Goal: Task Accomplishment & Management: Complete application form

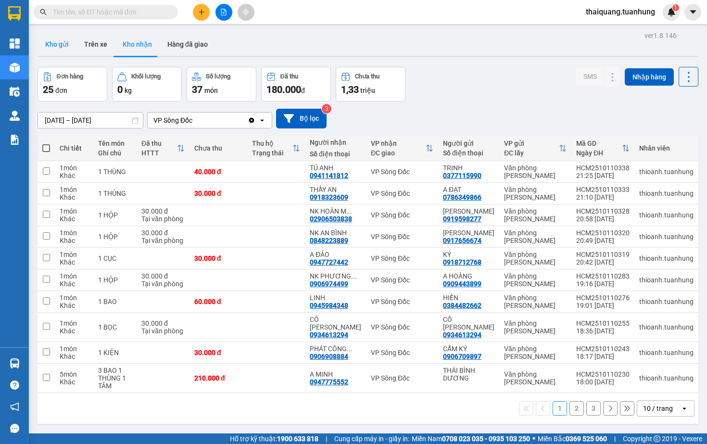
click at [55, 46] on button "Kho gửi" at bounding box center [57, 44] width 39 height 23
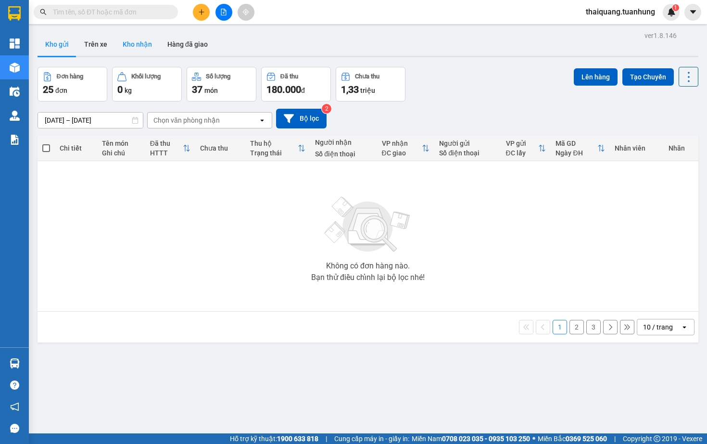
click at [138, 50] on button "Kho nhận" at bounding box center [137, 44] width 45 height 23
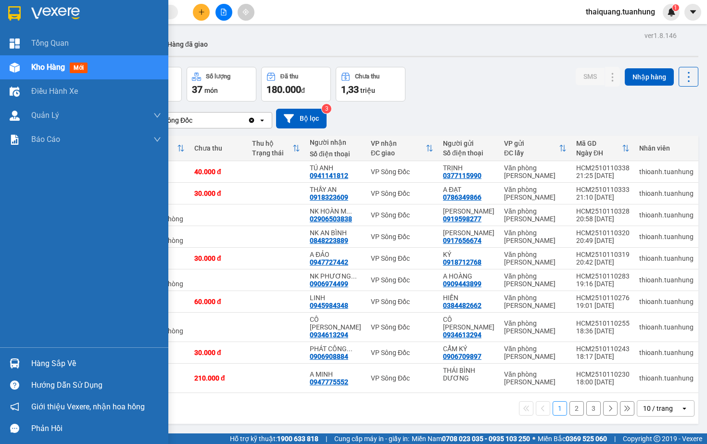
click at [39, 362] on div "Hàng sắp về" at bounding box center [96, 363] width 130 height 14
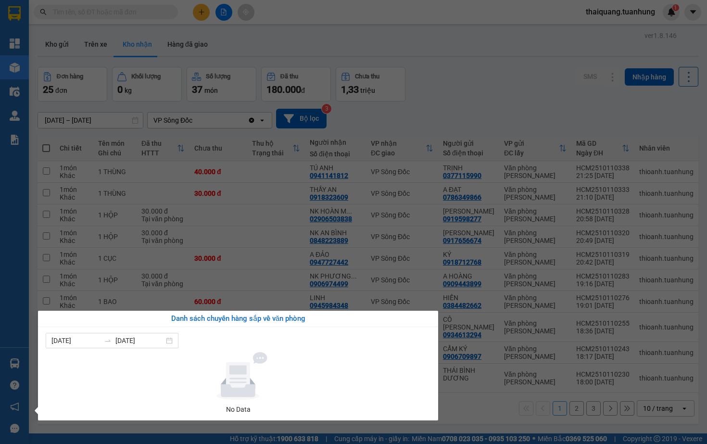
click at [0, 281] on div "Tổng Quan Kho hàng mới Điều hành xe Quản [PERSON_NAME] lý chuyến Quản lý khách …" at bounding box center [14, 222] width 29 height 444
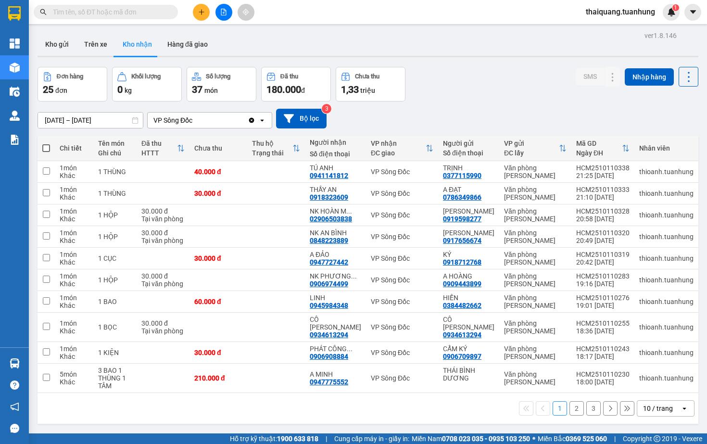
click at [650, 413] on div "10 / trang" at bounding box center [658, 408] width 30 height 10
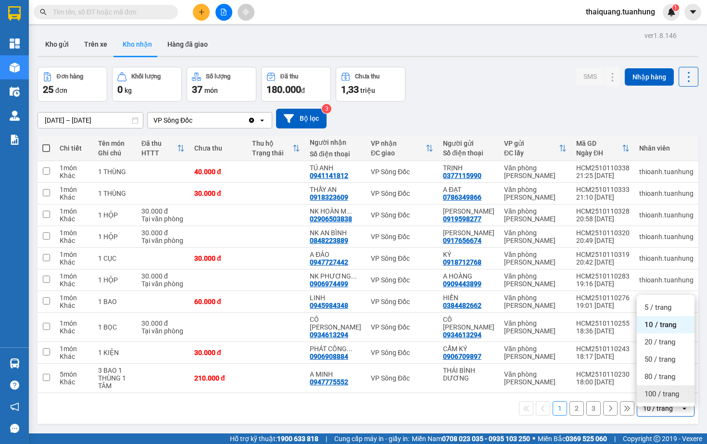
click at [663, 398] on span "100 / trang" at bounding box center [661, 394] width 35 height 10
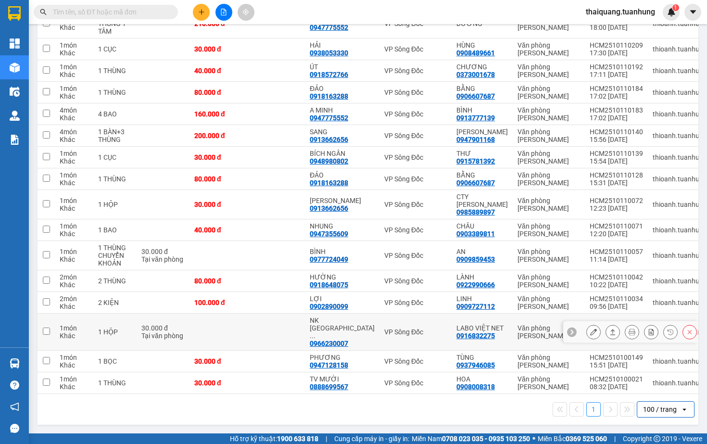
scroll to position [357, 0]
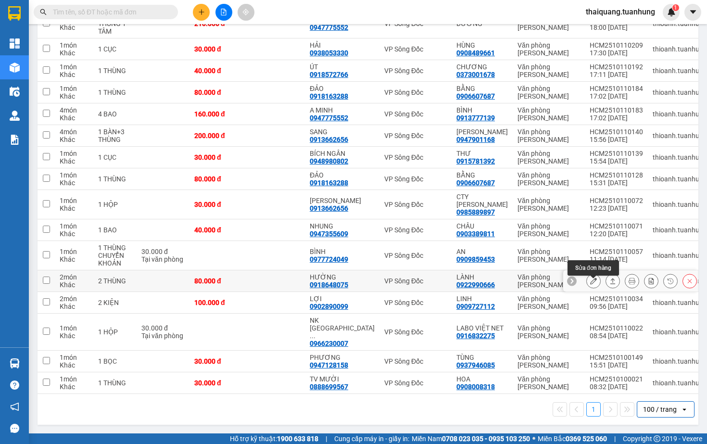
click at [593, 284] on icon at bounding box center [593, 280] width 7 height 7
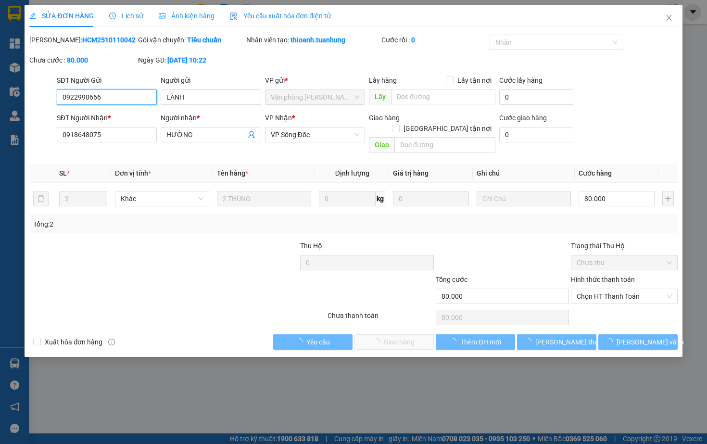
type input "0922990666"
type input "LÀNH"
type input "0918648075"
type input "HƯỜNG"
type input "80.000"
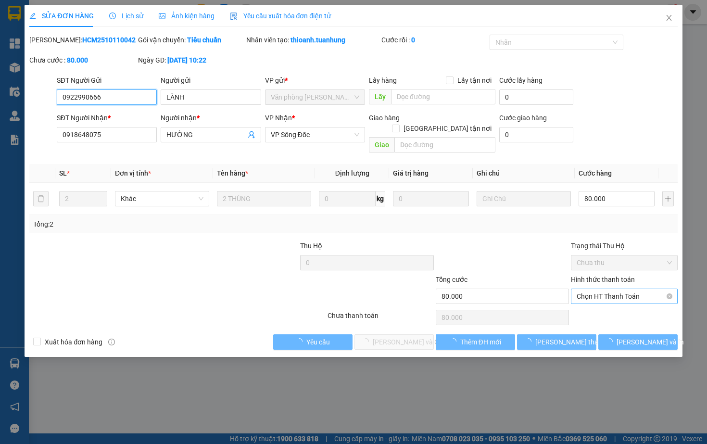
click at [608, 294] on span "Chọn HT Thanh Toán" at bounding box center [624, 296] width 95 height 14
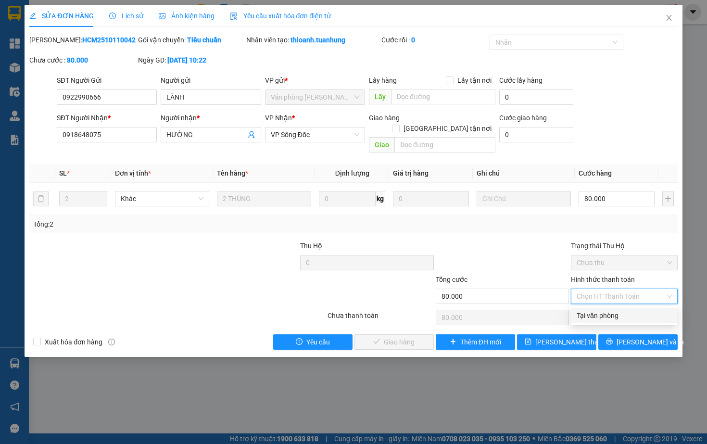
click at [598, 314] on div "Tại văn phòng" at bounding box center [624, 315] width 95 height 11
type input "0"
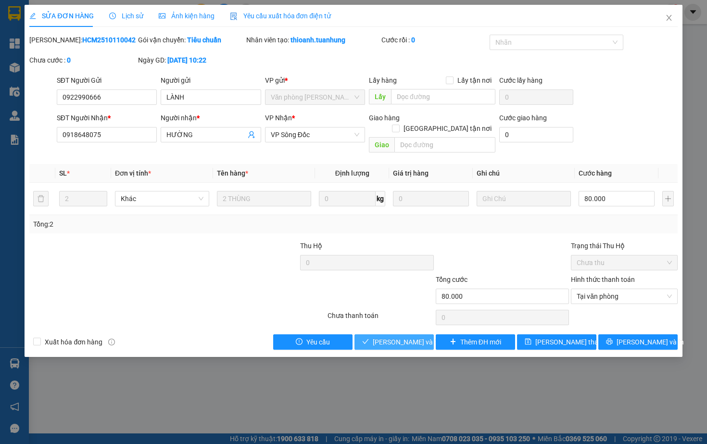
click at [394, 338] on span "[PERSON_NAME] và Giao hàng" at bounding box center [419, 342] width 92 height 11
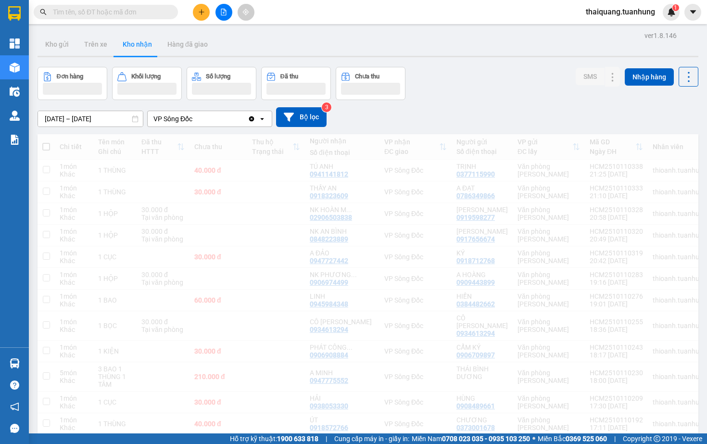
click at [424, 90] on div "Đơn hàng Khối lượng Số lượng Đã thu Chưa thu SMS Nhập hàng" at bounding box center [368, 83] width 661 height 33
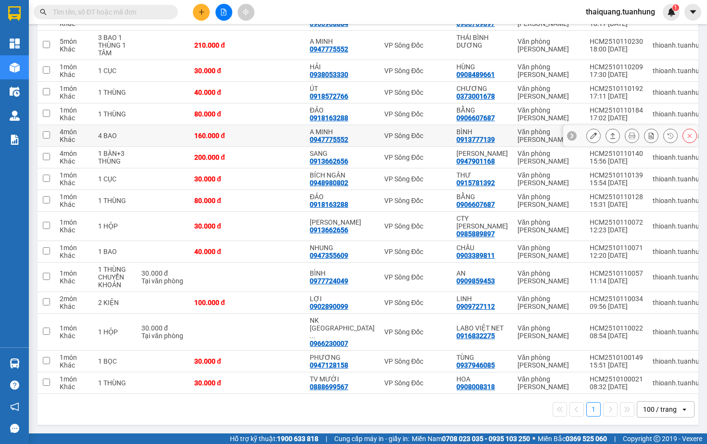
scroll to position [335, 0]
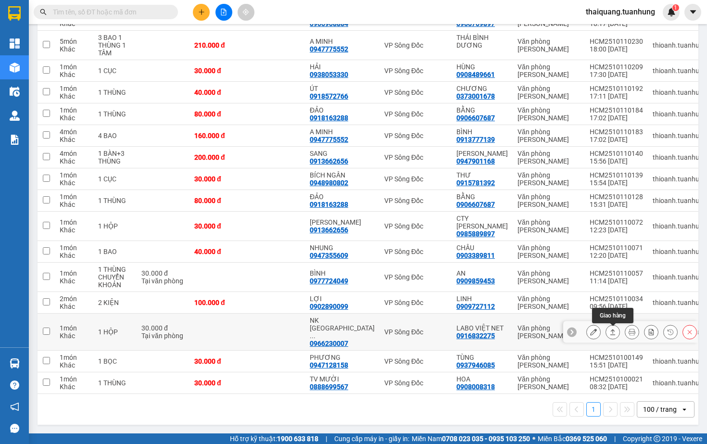
click at [611, 332] on icon at bounding box center [612, 331] width 7 height 7
click at [612, 336] on button at bounding box center [612, 332] width 13 height 17
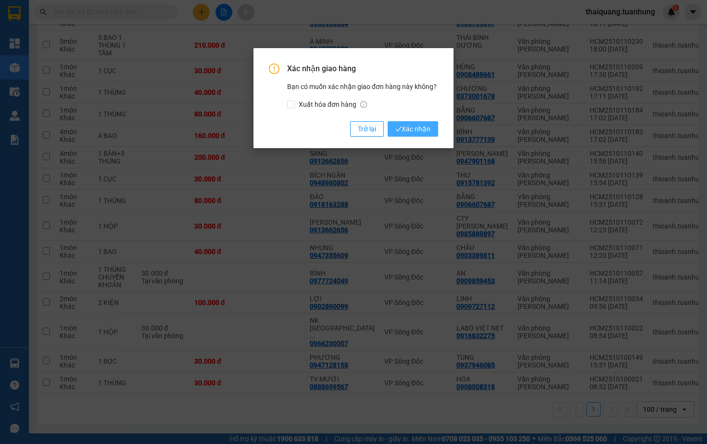
click at [415, 129] on span "Xác nhận" at bounding box center [412, 129] width 35 height 11
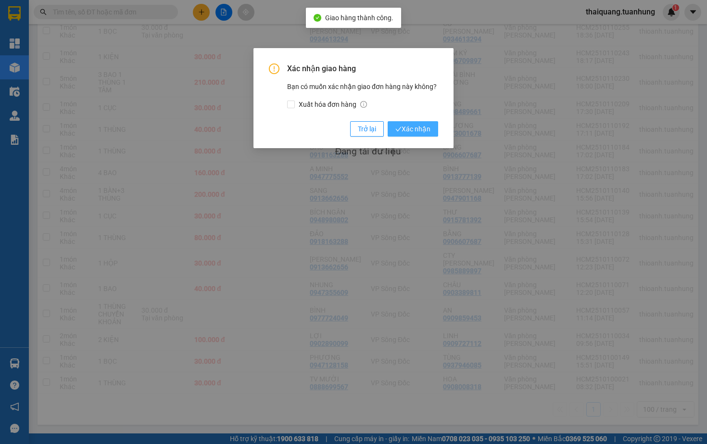
scroll to position [304, 0]
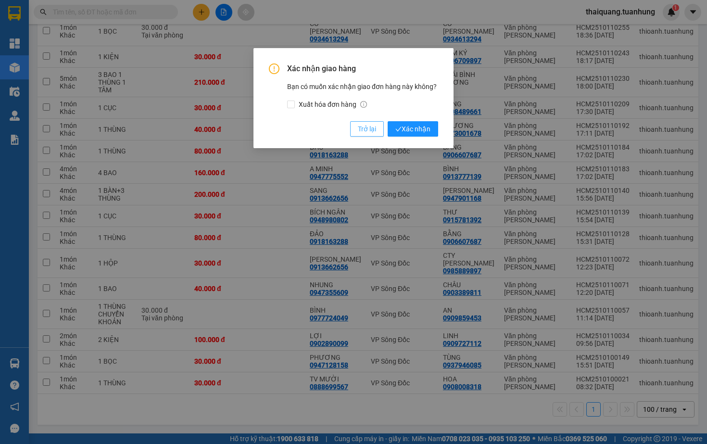
click at [364, 131] on span "Trở lại" at bounding box center [367, 129] width 18 height 11
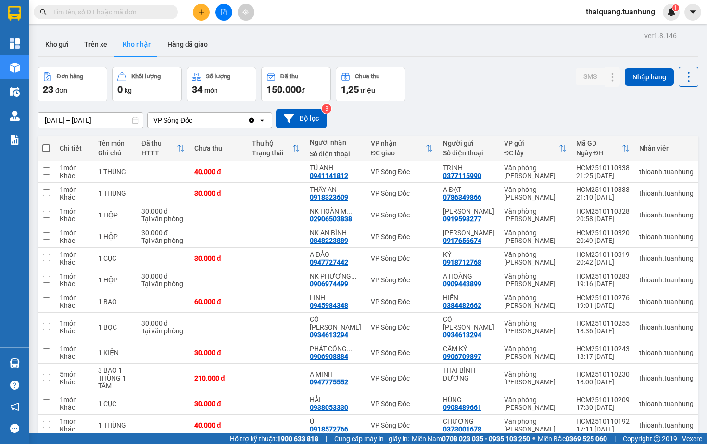
scroll to position [0, 0]
click at [187, 41] on button "Hàng đã giao" at bounding box center [188, 44] width 56 height 23
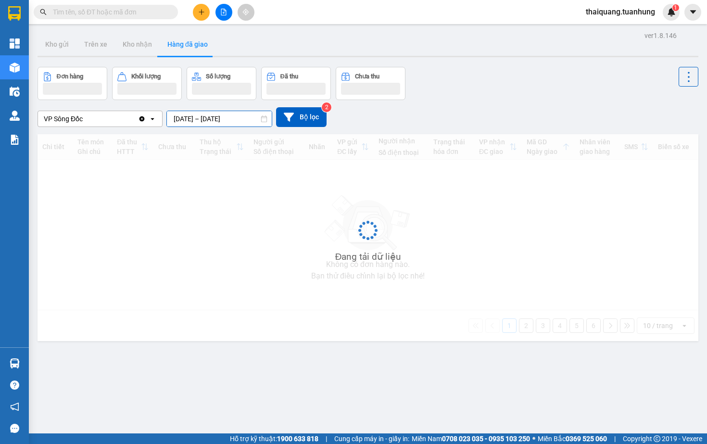
click at [192, 120] on input "[DATE] – [DATE]" at bounding box center [219, 118] width 105 height 15
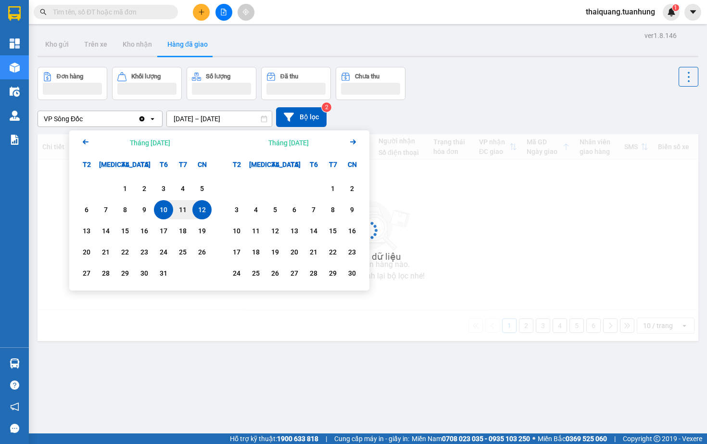
click at [203, 212] on div "12" at bounding box center [201, 210] width 13 height 12
type input "[DATE] – [DATE]"
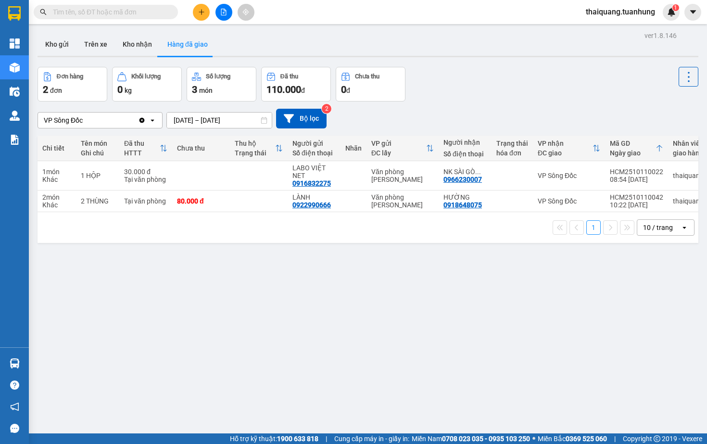
click at [439, 86] on div "Đơn hàng 2 đơn Khối lượng 0 kg Số lượng 3 món Đã thu 110.000 đ Chưa thu 0 đ" at bounding box center [368, 84] width 661 height 35
click at [618, 88] on div "Đơn hàng 2 đơn Khối lượng 0 kg Số lượng 3 món Đã thu 110.000 đ Chưa thu 0 đ" at bounding box center [368, 84] width 661 height 35
click at [515, 101] on div "Đơn hàng 2 đơn Khối lượng 0 kg Số lượng 3 món Đã thu 110.000 đ Chưa thu 0 đ" at bounding box center [368, 84] width 661 height 35
click at [132, 50] on button "Kho nhận" at bounding box center [137, 44] width 45 height 23
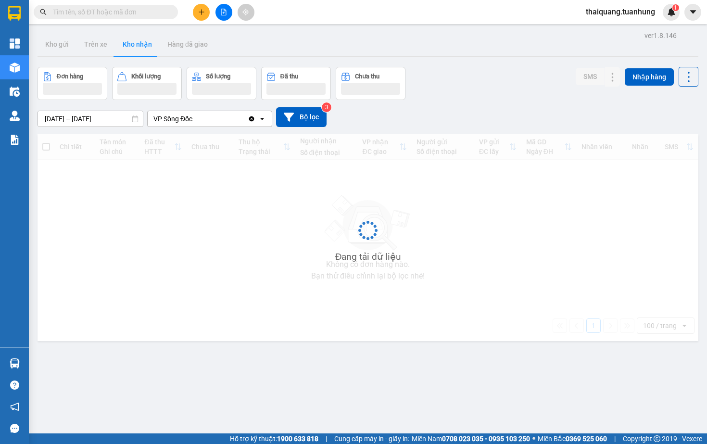
click at [132, 50] on button "Kho nhận" at bounding box center [137, 44] width 45 height 23
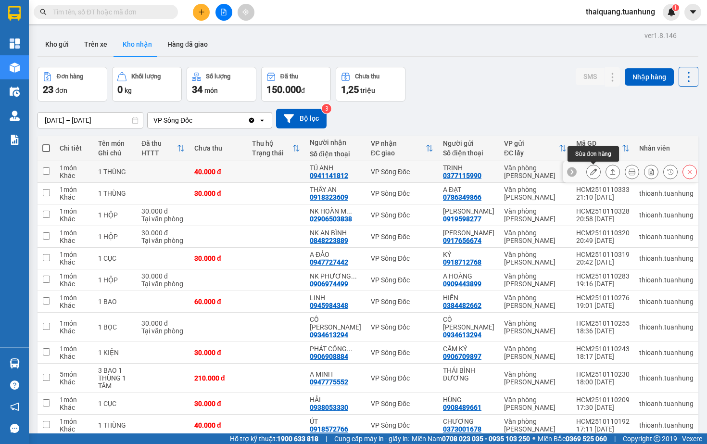
click at [595, 172] on icon at bounding box center [593, 171] width 7 height 7
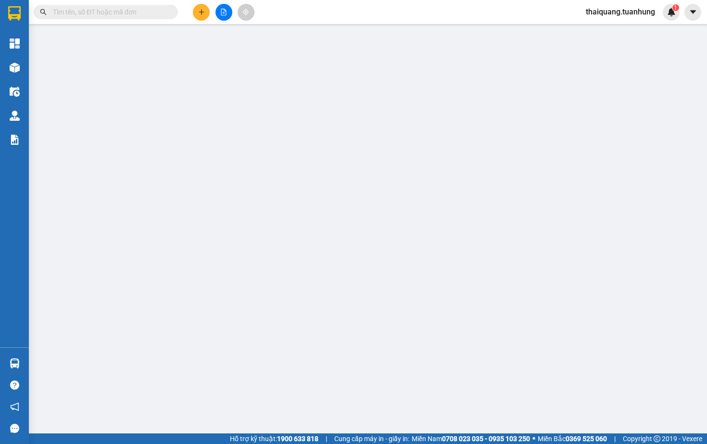
type input "0377115990"
type input "TRỊNH"
type input "0941141812"
type input "TÚ ANH"
type input "40.000"
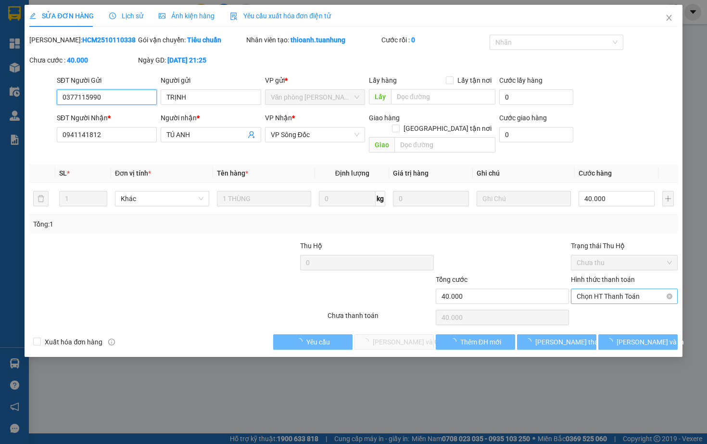
click at [607, 294] on span "Chọn HT Thanh Toán" at bounding box center [624, 296] width 95 height 14
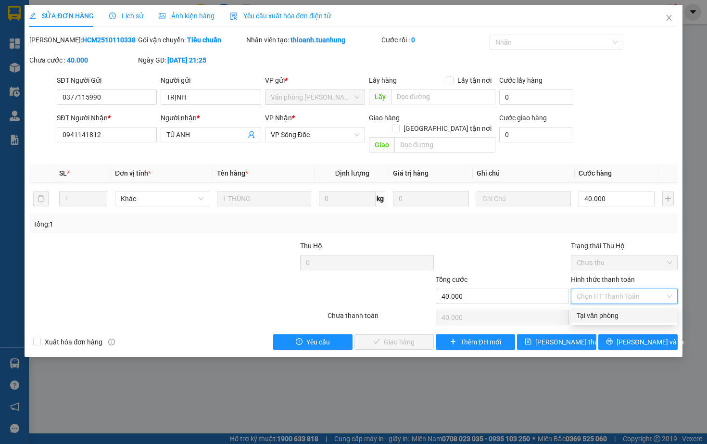
click at [600, 318] on div "Tại văn phòng" at bounding box center [624, 315] width 95 height 11
type input "0"
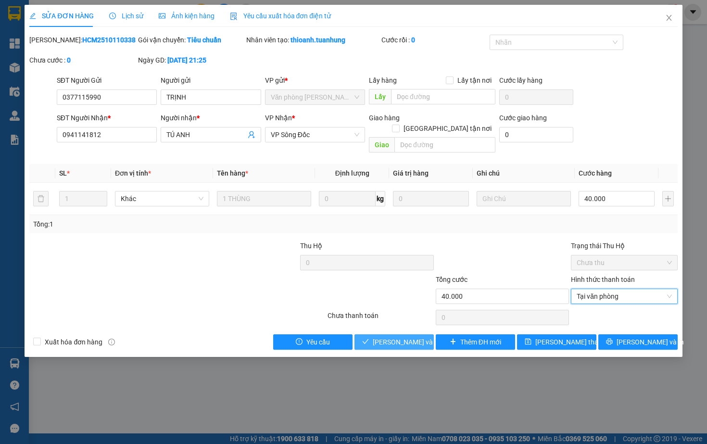
click at [389, 340] on span "[PERSON_NAME] và Giao hàng" at bounding box center [419, 342] width 92 height 11
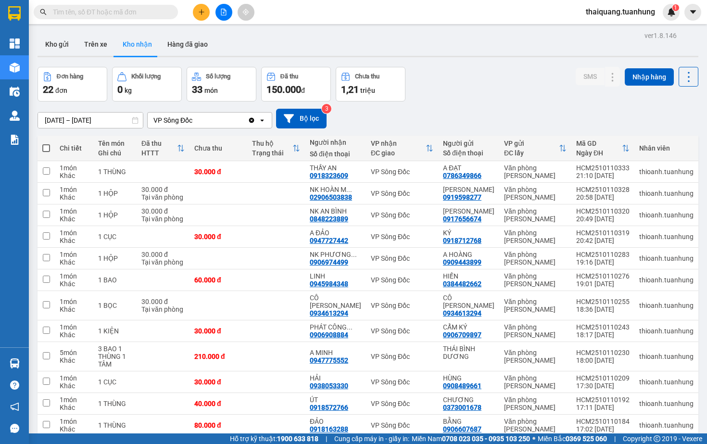
click at [510, 111] on div "[DATE] – [DATE] Press the down arrow key to interact with the calendar and sele…" at bounding box center [368, 119] width 661 height 20
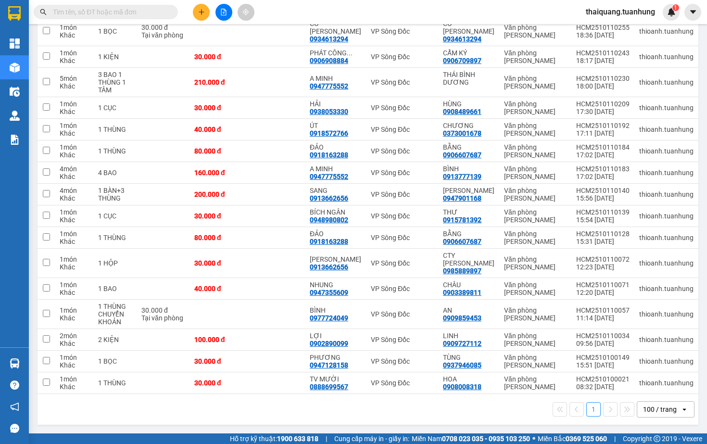
click at [324, 416] on div "1 100 / trang open" at bounding box center [367, 409] width 653 height 16
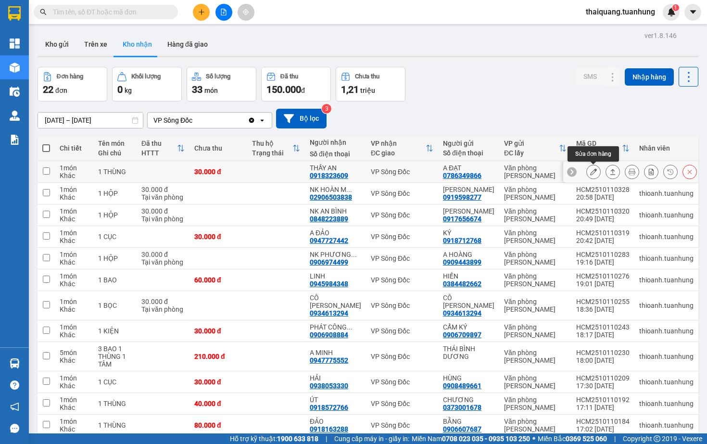
click at [594, 172] on icon at bounding box center [593, 171] width 7 height 7
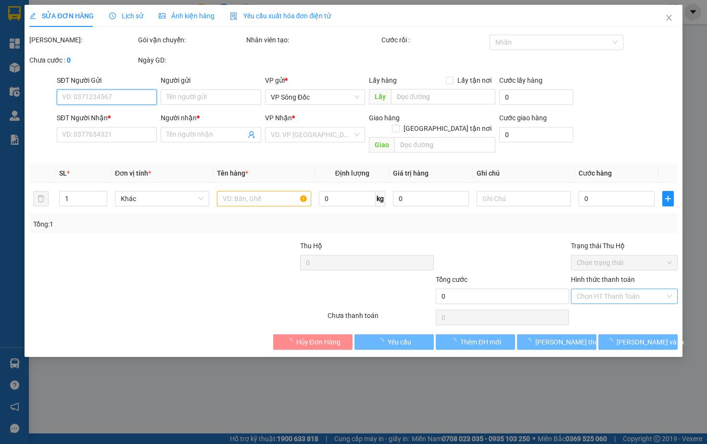
type input "0786349866"
type input "A ĐẠT"
type input "0918323609"
type input "THẦY AN"
type input "30.000"
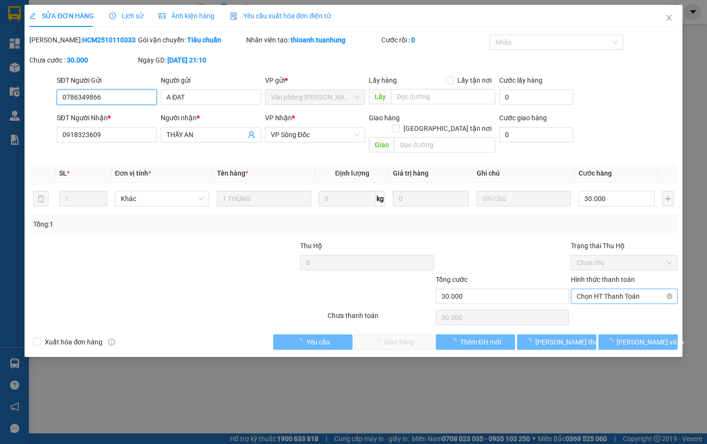
click at [605, 298] on span "Chọn HT Thanh Toán" at bounding box center [624, 296] width 95 height 14
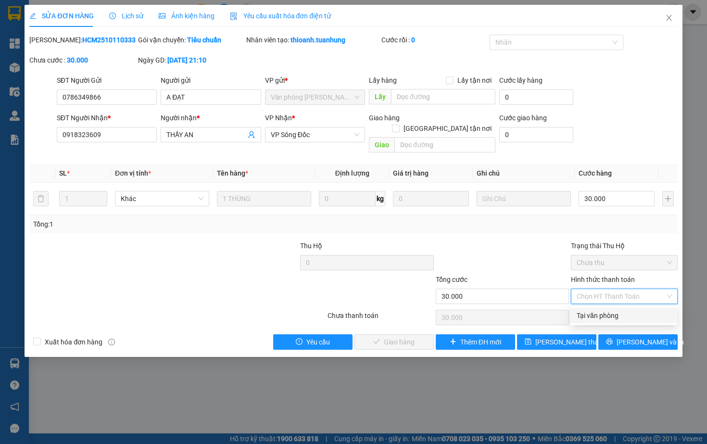
click at [605, 315] on div "Tại văn phòng" at bounding box center [624, 315] width 95 height 11
type input "0"
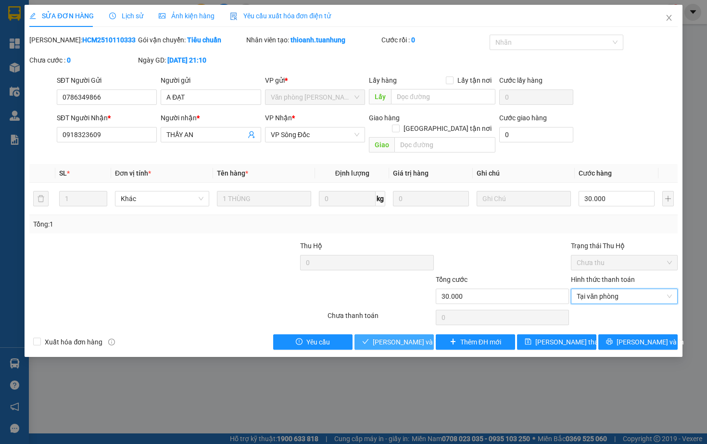
click at [390, 337] on span "[PERSON_NAME] và Giao hàng" at bounding box center [419, 342] width 92 height 11
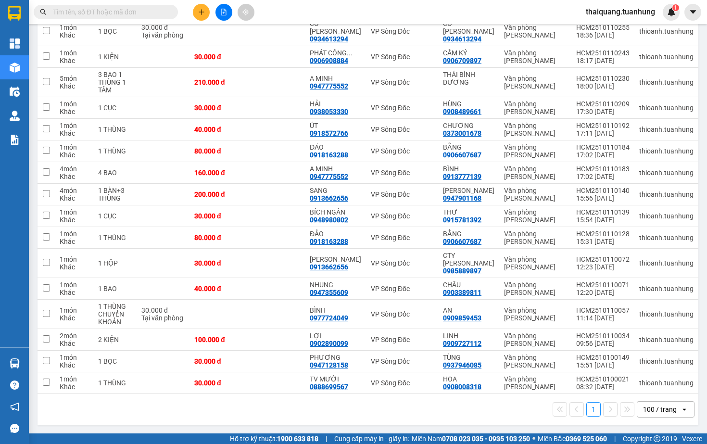
scroll to position [262, 0]
click at [598, 169] on button at bounding box center [593, 172] width 13 height 17
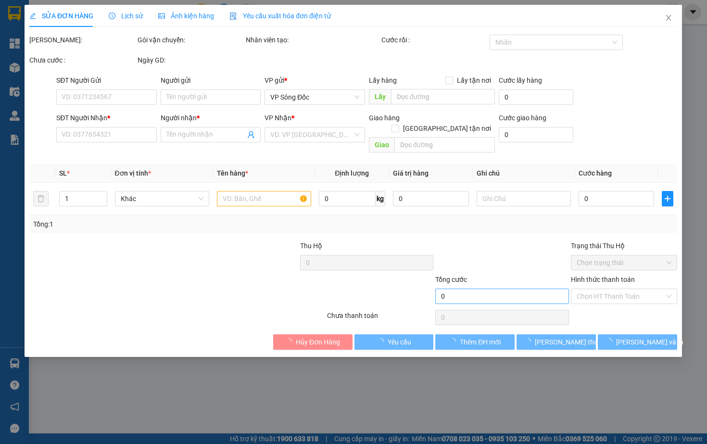
type input "0913777139"
type input "BÌNH"
type input "0947775552"
type input "A MINH"
type input "160.000"
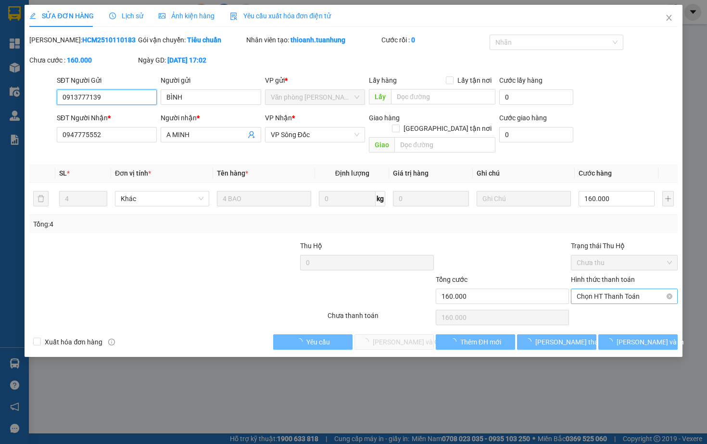
click at [616, 295] on span "Chọn HT Thanh Toán" at bounding box center [624, 296] width 95 height 14
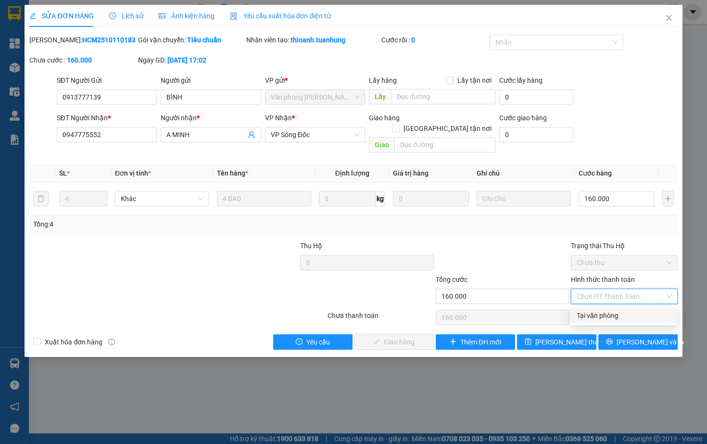
click at [591, 312] on div "Tại văn phòng" at bounding box center [624, 315] width 95 height 11
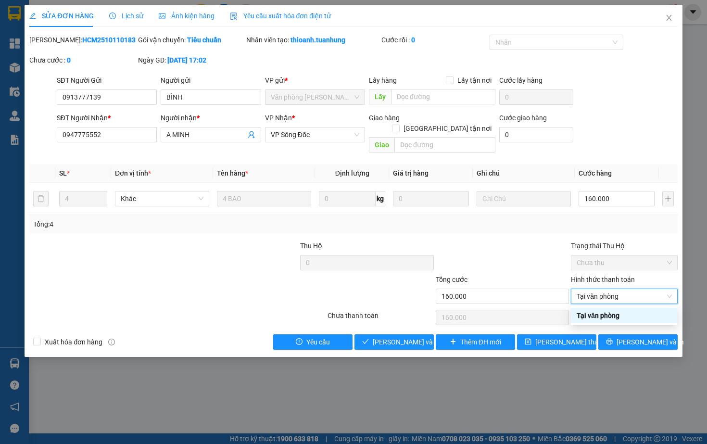
type input "0"
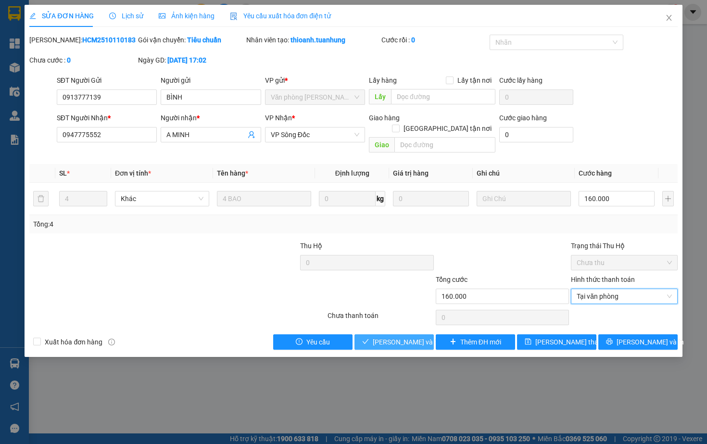
click at [387, 347] on span "[PERSON_NAME] và Giao hàng" at bounding box center [419, 342] width 92 height 11
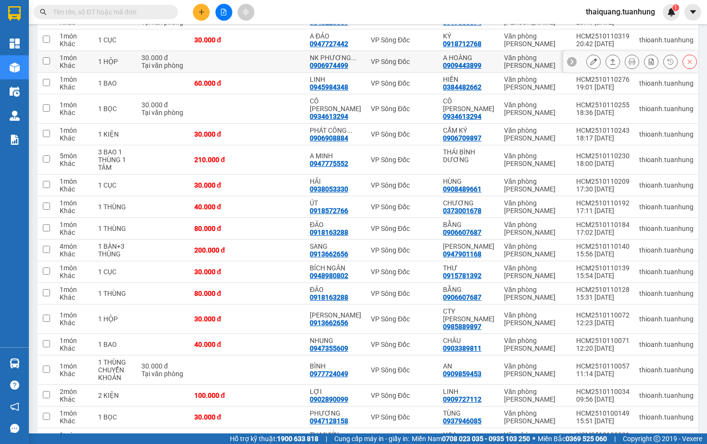
scroll to position [239, 0]
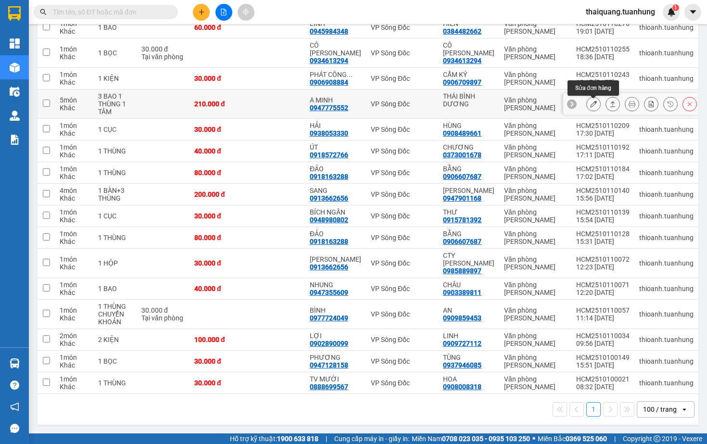
click at [599, 100] on button at bounding box center [593, 104] width 13 height 17
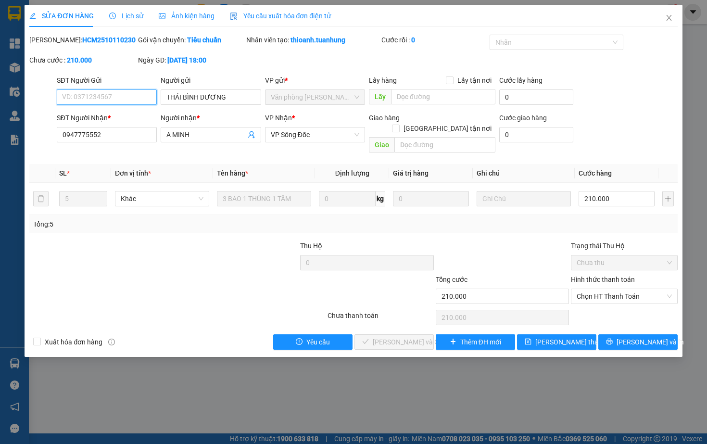
type input "THÁI BÌNH DƯƠNG"
type input "0947775552"
type input "A MINH"
type input "210.000"
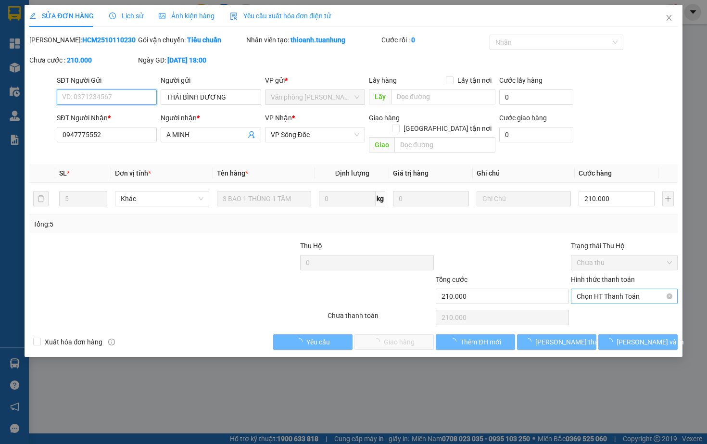
drag, startPoint x: 610, startPoint y: 294, endPoint x: 593, endPoint y: 300, distance: 17.3
click at [593, 300] on span "Chọn HT Thanh Toán" at bounding box center [624, 296] width 95 height 14
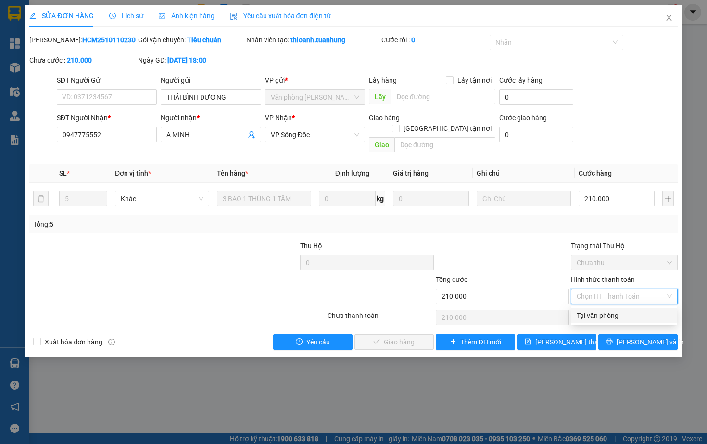
click at [590, 313] on div "Tại văn phòng" at bounding box center [624, 315] width 95 height 11
type input "0"
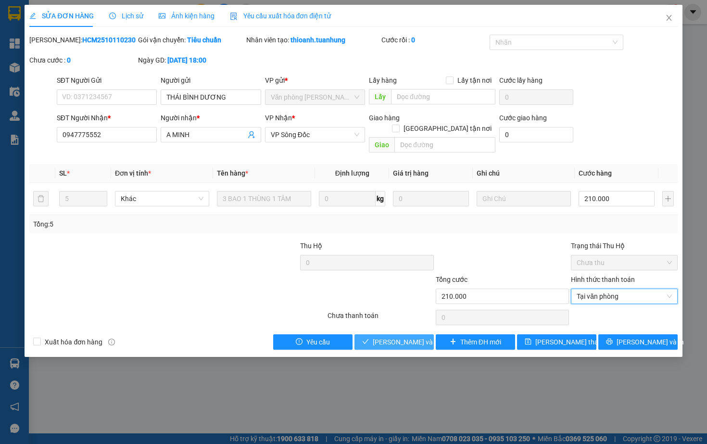
click at [403, 338] on span "[PERSON_NAME] và Giao hàng" at bounding box center [419, 342] width 92 height 11
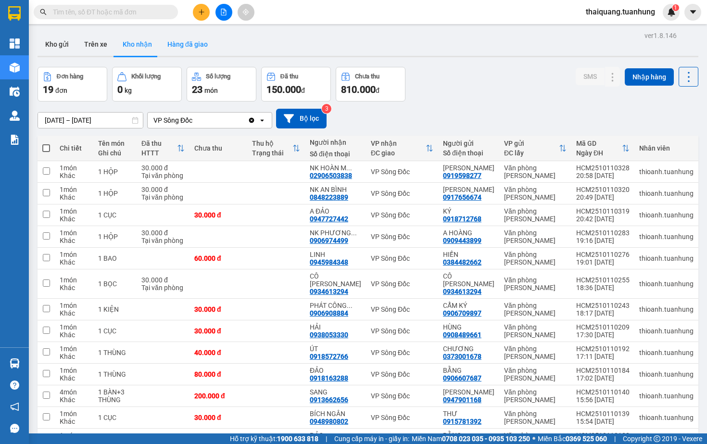
click at [200, 48] on button "Hàng đã giao" at bounding box center [188, 44] width 56 height 23
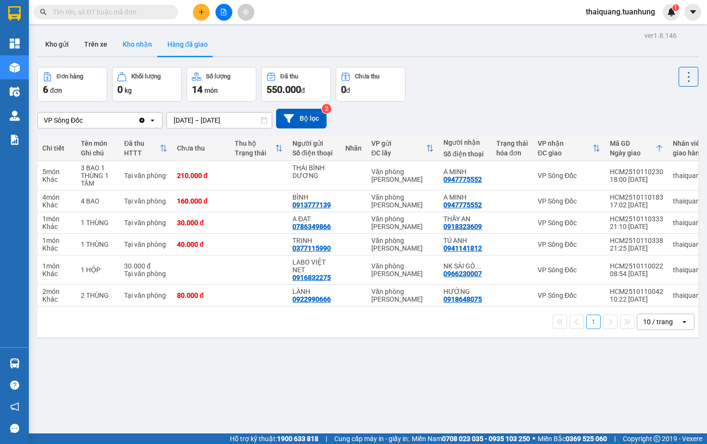
click at [136, 42] on button "Kho nhận" at bounding box center [137, 44] width 45 height 23
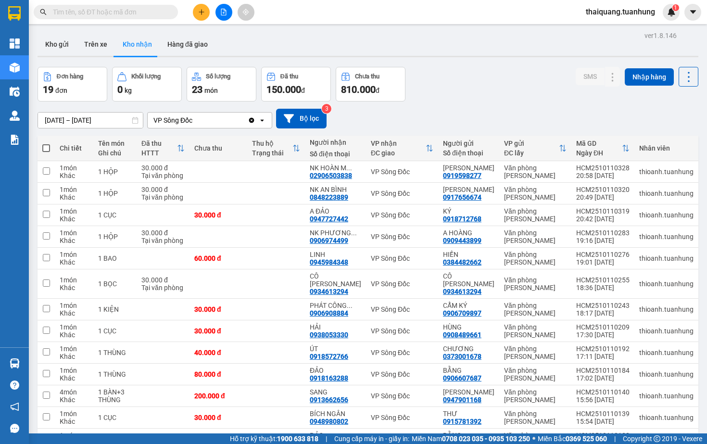
click at [463, 61] on div "ver 1.8.146 Kho gửi Trên xe Kho nhận Hàng đã giao Đơn hàng 19 đơn Khối lượng 0 …" at bounding box center [368, 329] width 668 height 601
click at [611, 180] on button at bounding box center [612, 172] width 13 height 17
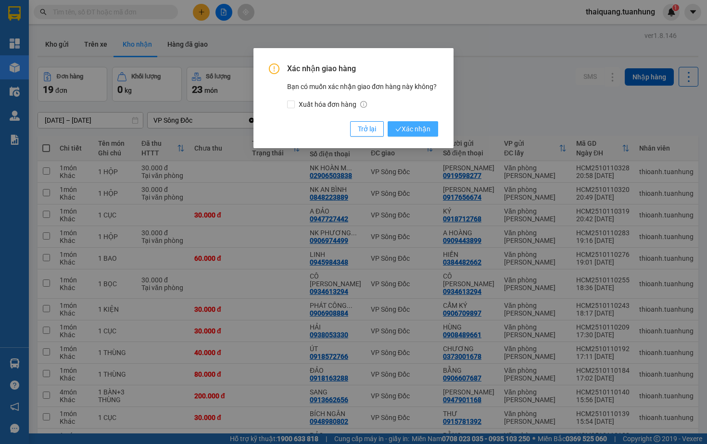
click at [409, 126] on span "Xác nhận" at bounding box center [412, 129] width 35 height 11
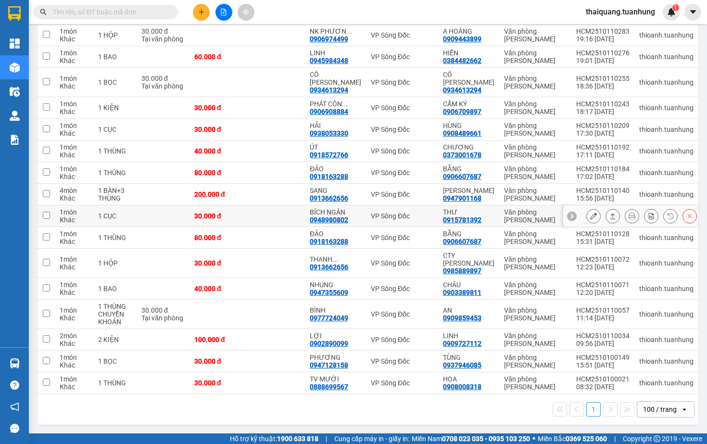
scroll to position [158, 0]
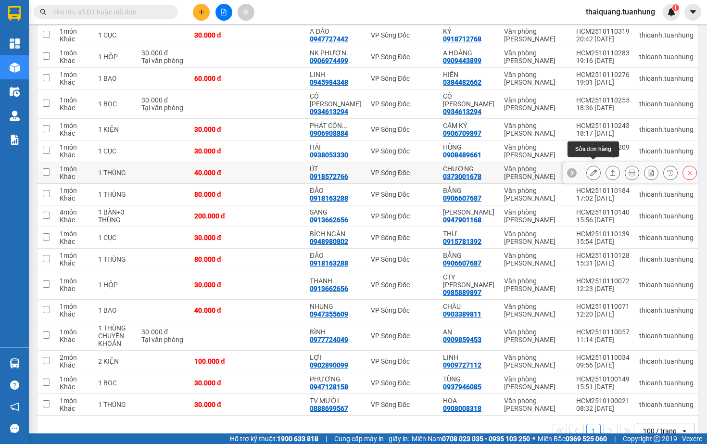
click at [594, 169] on icon at bounding box center [593, 172] width 7 height 7
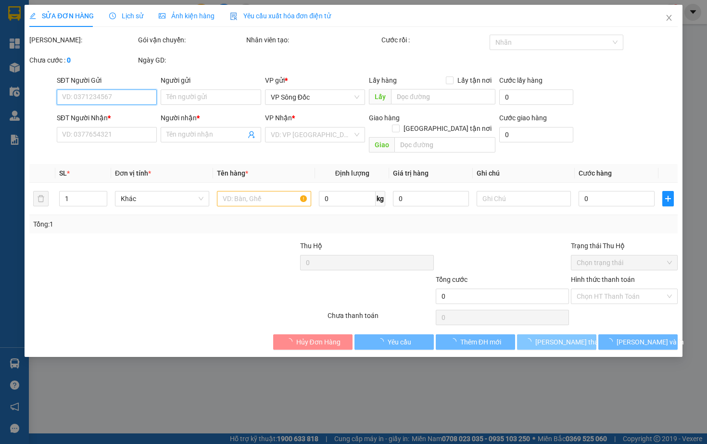
type input "0373001678"
type input "CHƯƠNG"
type input "0918572766"
type input "ÚT"
type input "40.000"
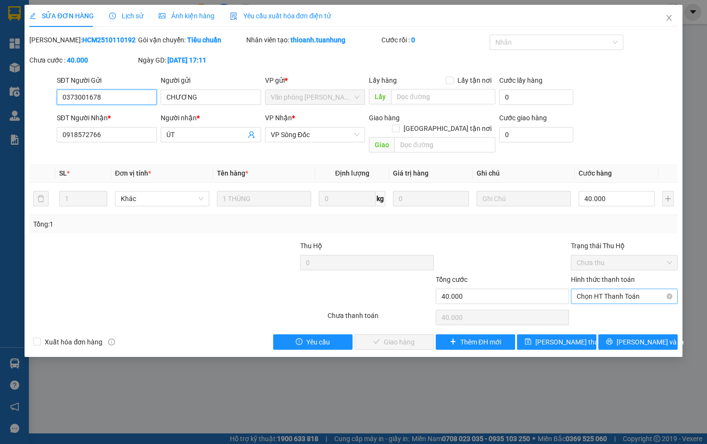
click at [594, 296] on span "Chọn HT Thanh Toán" at bounding box center [624, 296] width 95 height 14
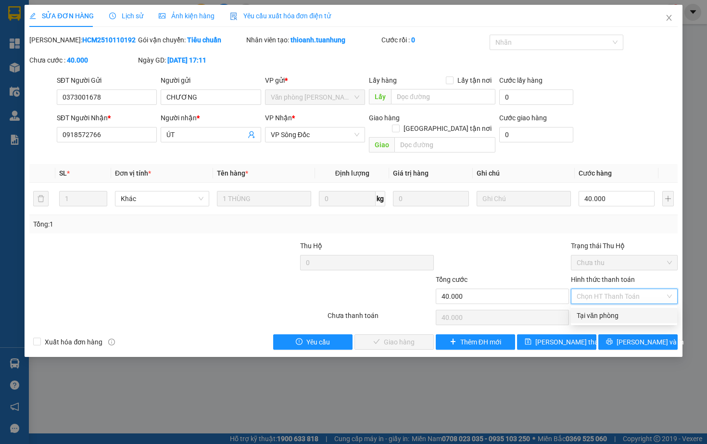
click at [594, 314] on div "Tại văn phòng" at bounding box center [624, 315] width 95 height 11
type input "0"
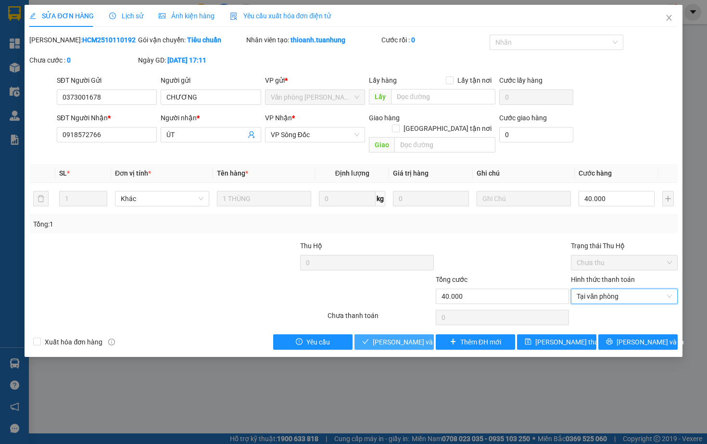
click at [395, 341] on span "[PERSON_NAME] và Giao hàng" at bounding box center [419, 342] width 92 height 11
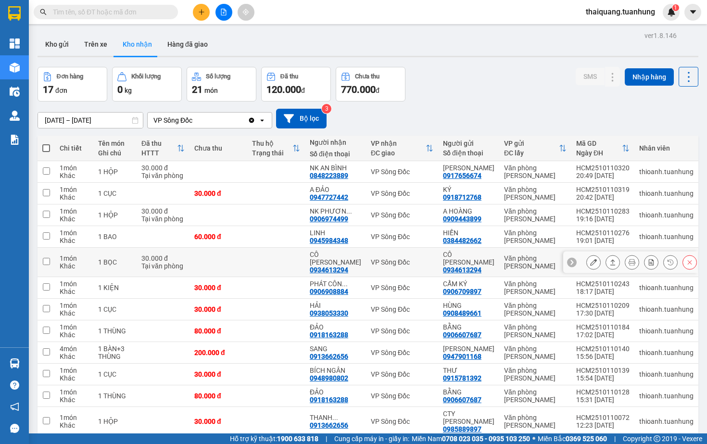
scroll to position [25, 0]
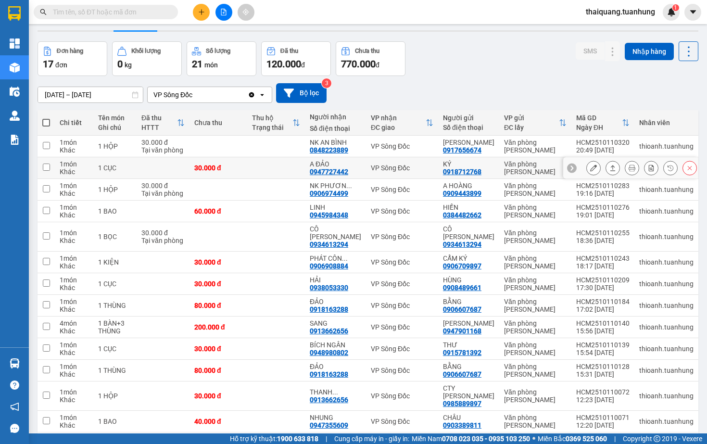
click at [591, 167] on icon at bounding box center [593, 167] width 7 height 7
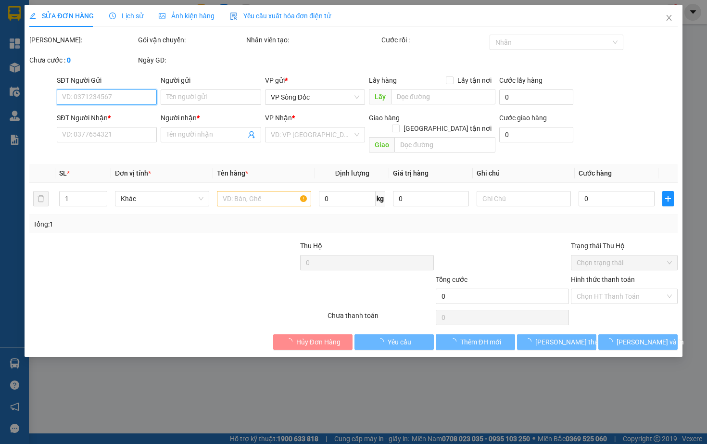
type input "0918712768"
type input "KÝ"
type input "0947727442"
type input "A ĐẢO"
type input "30.000"
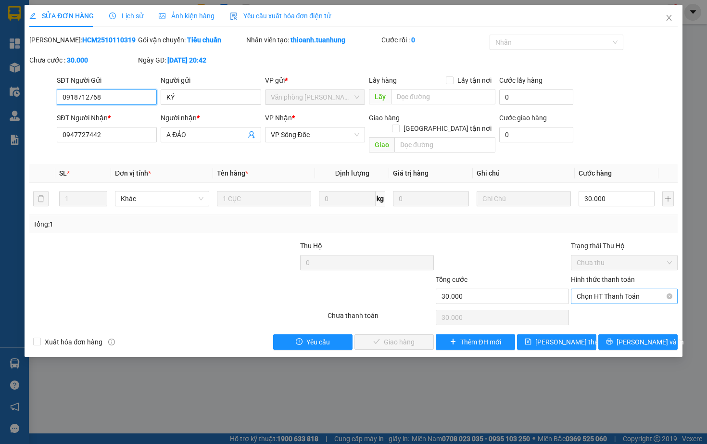
click at [597, 296] on span "Chọn HT Thanh Toán" at bounding box center [624, 296] width 95 height 14
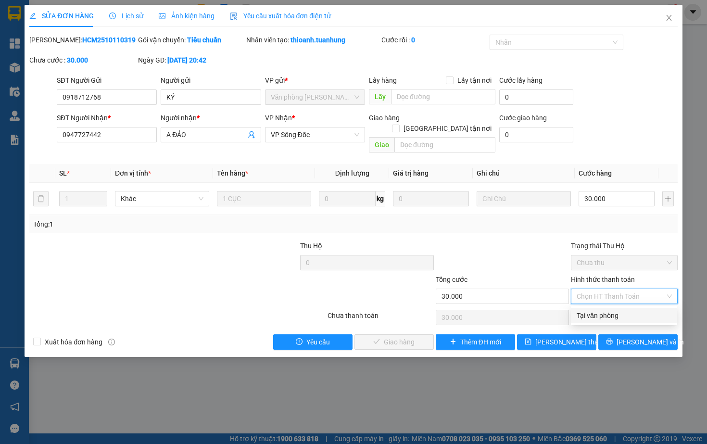
click at [586, 316] on div "Tại văn phòng" at bounding box center [624, 315] width 95 height 11
type input "0"
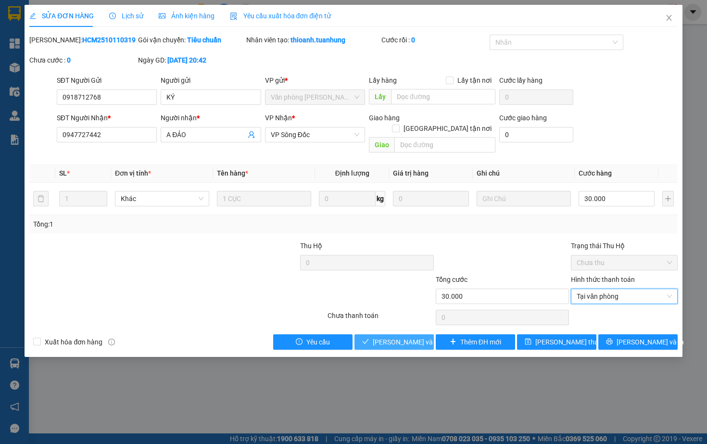
click at [398, 340] on span "[PERSON_NAME] và Giao hàng" at bounding box center [419, 342] width 92 height 11
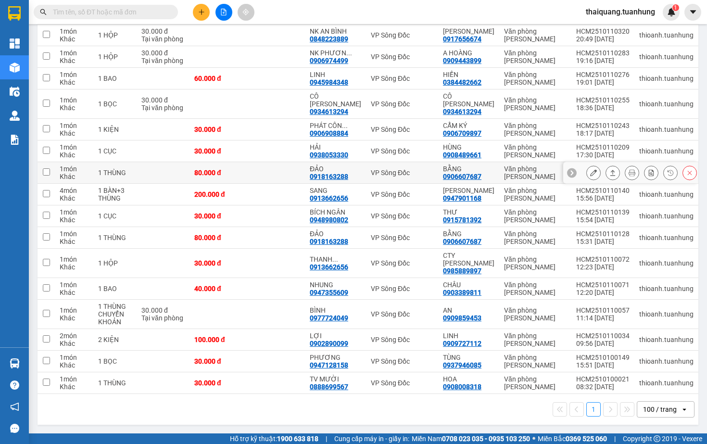
scroll to position [137, 0]
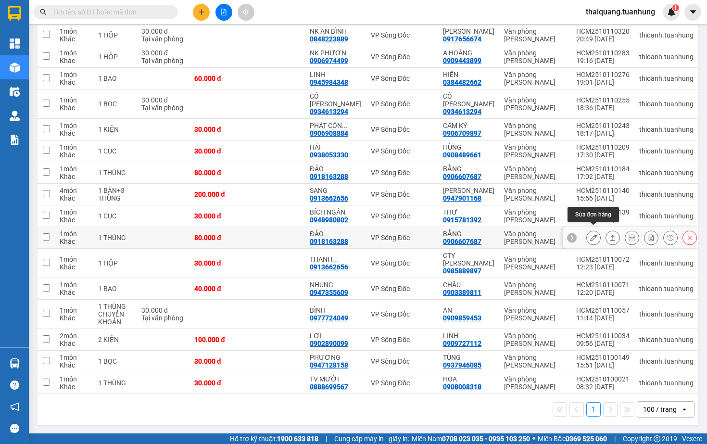
click at [593, 234] on icon at bounding box center [593, 237] width 7 height 7
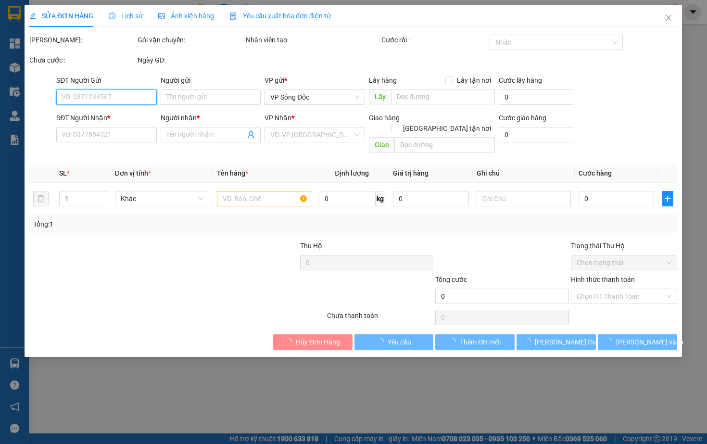
type input "0906607687"
type input "BẰNG"
type input "0918163288"
type input "ĐẢO"
type input "80.000"
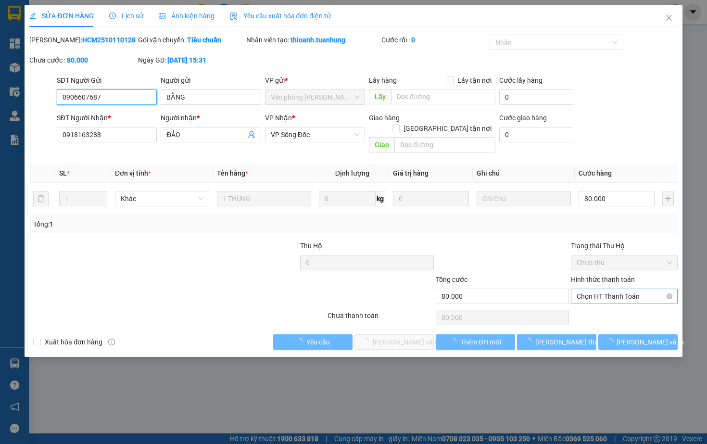
click at [608, 298] on span "Chọn HT Thanh Toán" at bounding box center [624, 296] width 95 height 14
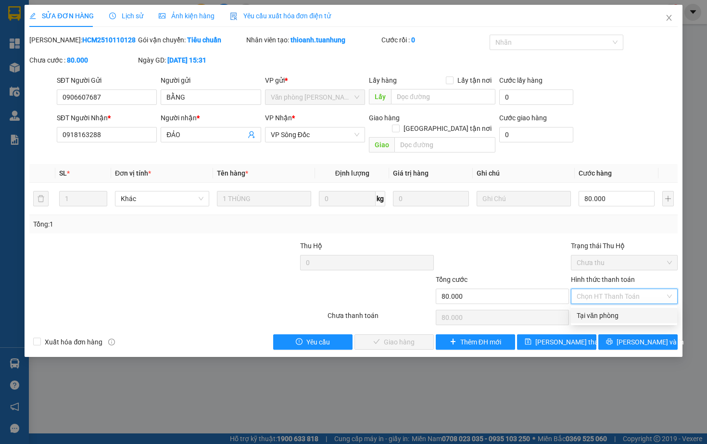
click at [584, 314] on div "Tại văn phòng" at bounding box center [624, 315] width 95 height 11
type input "0"
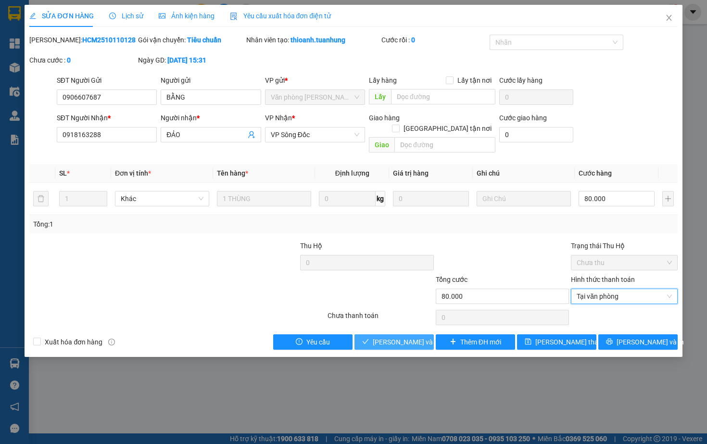
click at [380, 338] on span "[PERSON_NAME] và Giao hàng" at bounding box center [419, 342] width 92 height 11
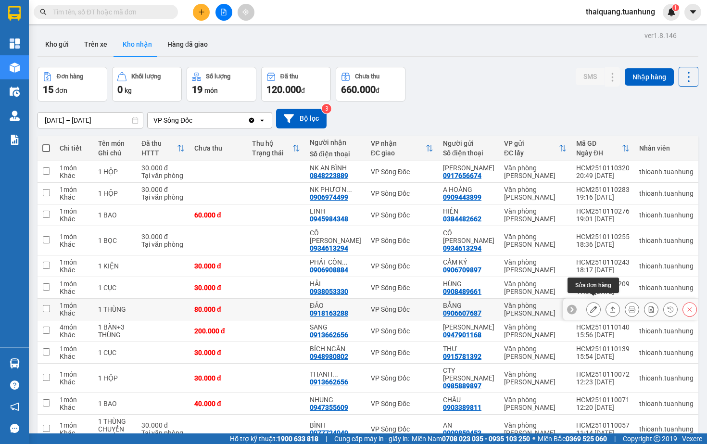
click at [592, 306] on icon at bounding box center [593, 309] width 7 height 7
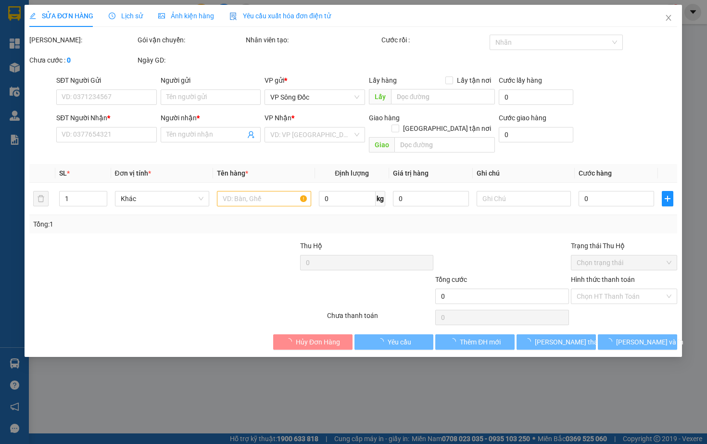
type input "0906607687"
type input "BẰNG"
type input "0918163288"
type input "ĐẢO"
type input "80.000"
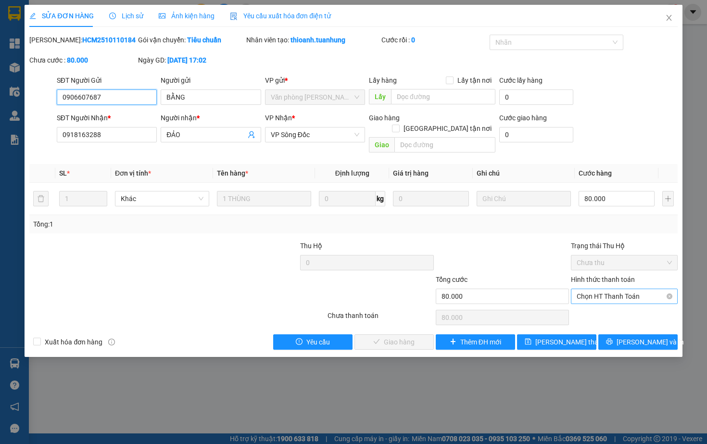
click at [574, 299] on div "Chọn HT Thanh Toán" at bounding box center [624, 296] width 106 height 15
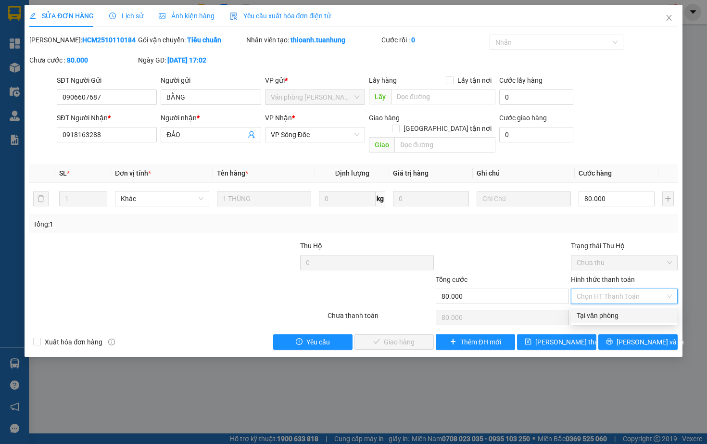
click at [589, 318] on div "Tại văn phòng" at bounding box center [624, 315] width 95 height 11
type input "0"
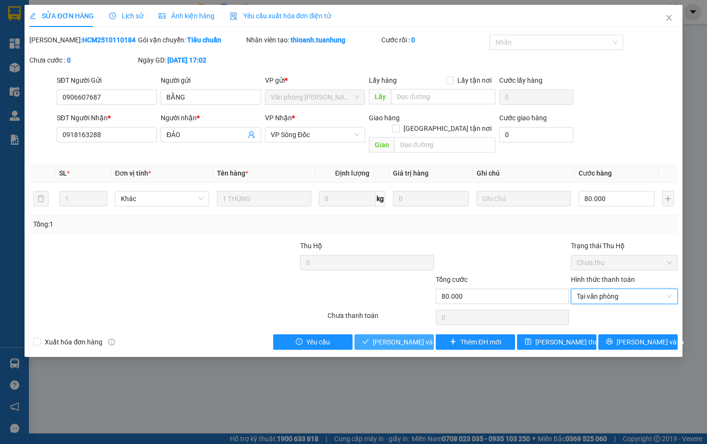
click at [383, 347] on span "[PERSON_NAME] và Giao hàng" at bounding box center [419, 342] width 92 height 11
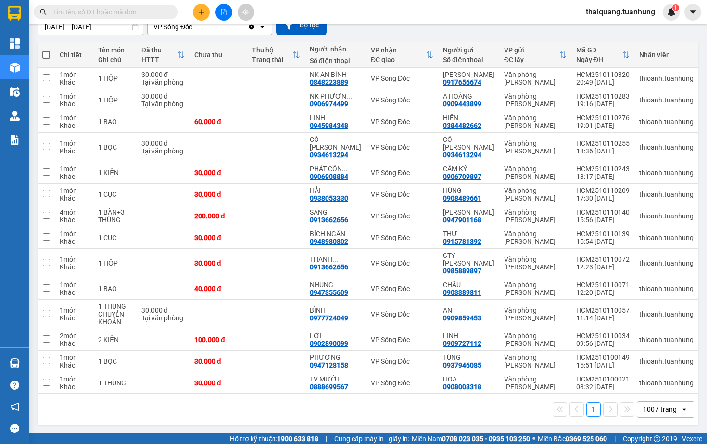
scroll to position [93, 0]
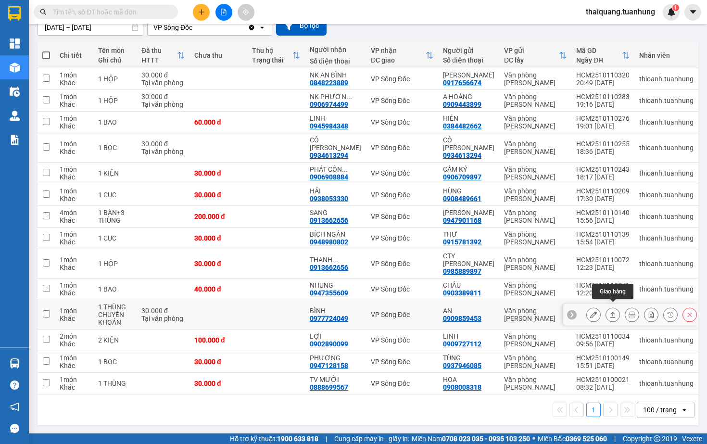
click at [614, 311] on icon at bounding box center [612, 314] width 7 height 7
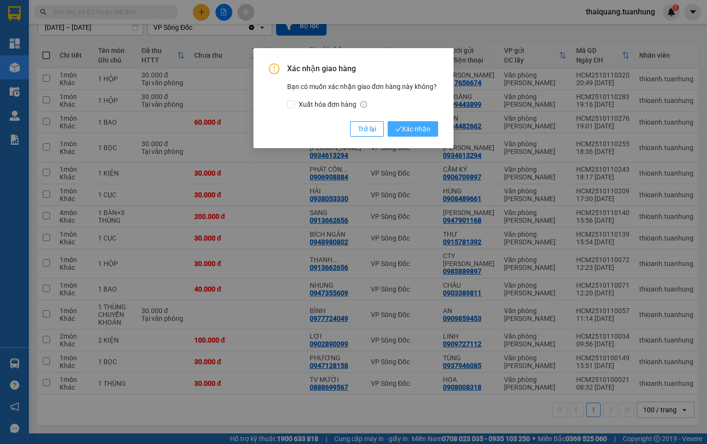
click at [417, 127] on span "Xác nhận" at bounding box center [412, 129] width 35 height 11
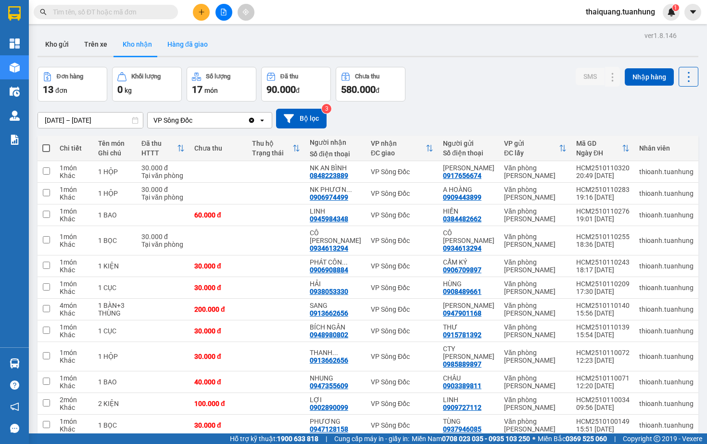
scroll to position [0, 0]
click at [183, 43] on button "Hàng đã giao" at bounding box center [188, 44] width 56 height 23
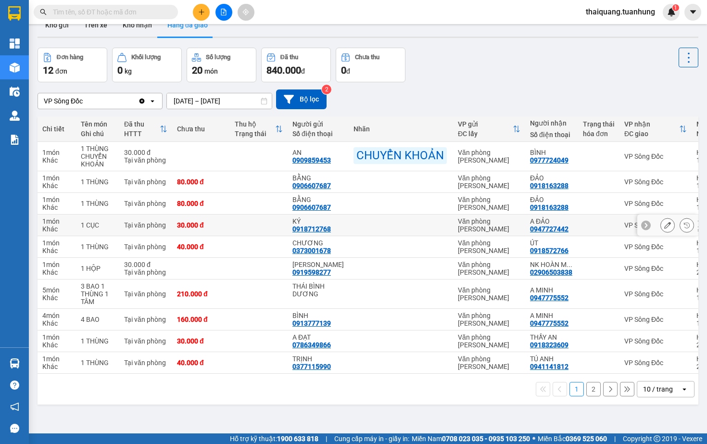
scroll to position [20, 0]
click at [459, 77] on div "Đơn hàng 12 đơn Khối lượng 0 kg Số lượng 20 món Đã thu 840.000 đ Chưa thu 0 đ" at bounding box center [368, 64] width 661 height 35
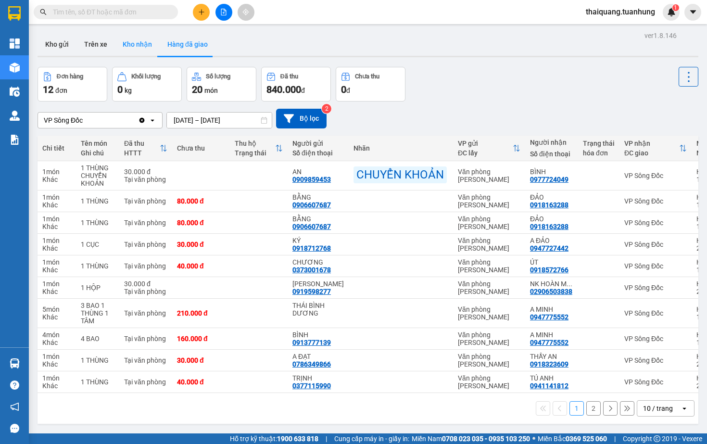
scroll to position [0, 0]
click at [137, 45] on button "Kho nhận" at bounding box center [137, 44] width 45 height 23
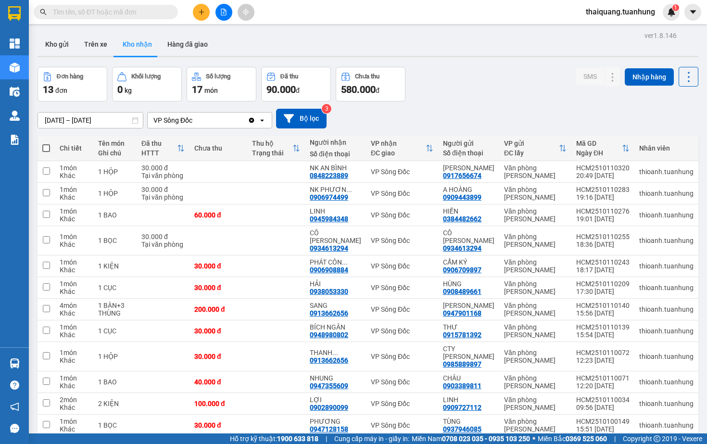
click at [486, 75] on div "Đơn hàng 13 đơn Khối lượng 0 kg Số lượng 17 món Đã thu 90.000 đ Chưa thu 580.00…" at bounding box center [368, 84] width 661 height 35
click at [469, 68] on div "Đơn hàng 13 đơn Khối lượng 0 kg Số lượng 17 món Đã thu 90.000 đ Chưa thu 580.00…" at bounding box center [368, 84] width 661 height 35
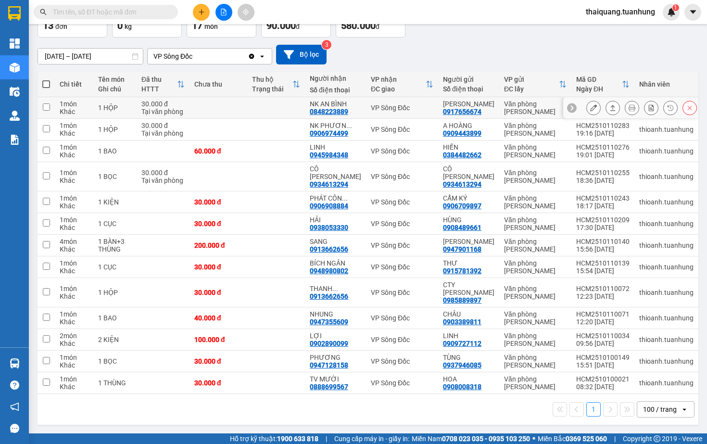
scroll to position [63, 0]
click at [470, 42] on div "[DATE] – [DATE] Press the down arrow key to interact with the calendar and sele…" at bounding box center [368, 55] width 661 height 34
click at [435, 38] on div "[DATE] – [DATE] Press the down arrow key to interact with the calendar and sele…" at bounding box center [368, 55] width 661 height 34
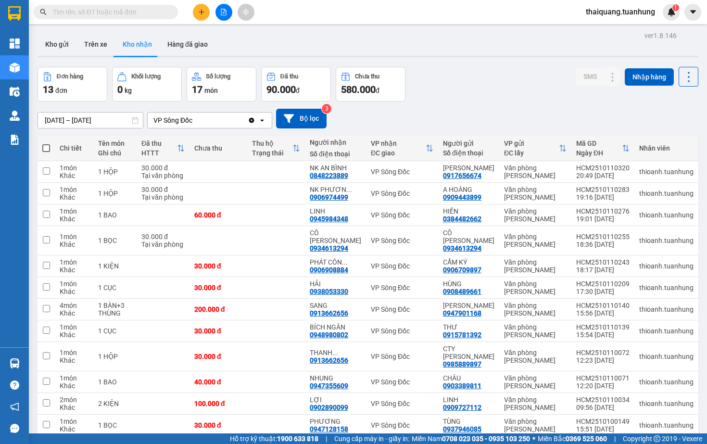
scroll to position [0, 0]
click at [510, 109] on div "[DATE] – [DATE] Press the down arrow key to interact with the calendar and sele…" at bounding box center [368, 119] width 661 height 20
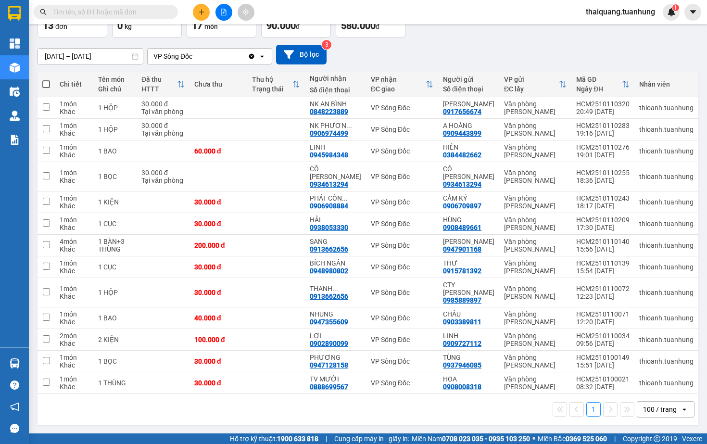
scroll to position [63, 0]
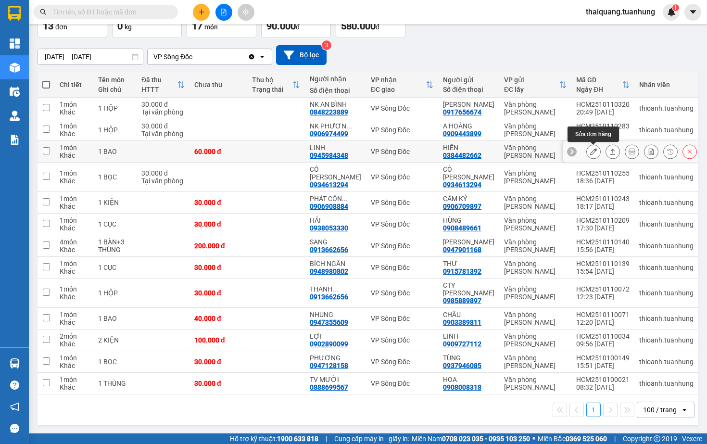
click at [597, 154] on button at bounding box center [593, 151] width 13 height 17
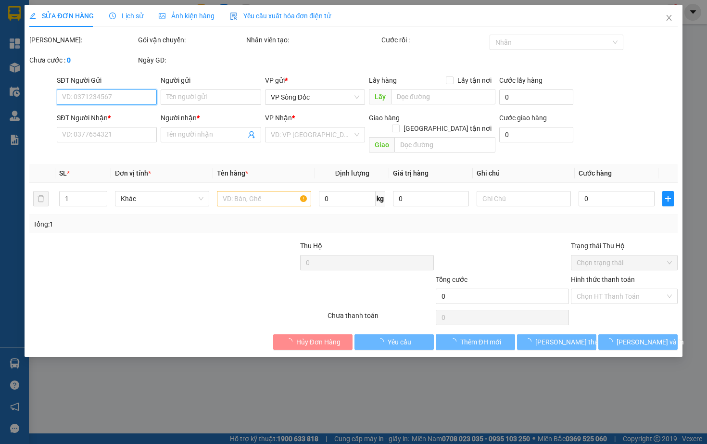
type input "0384482662"
type input "HIỀN"
type input "0945984348"
type input "LINH"
type input "60.000"
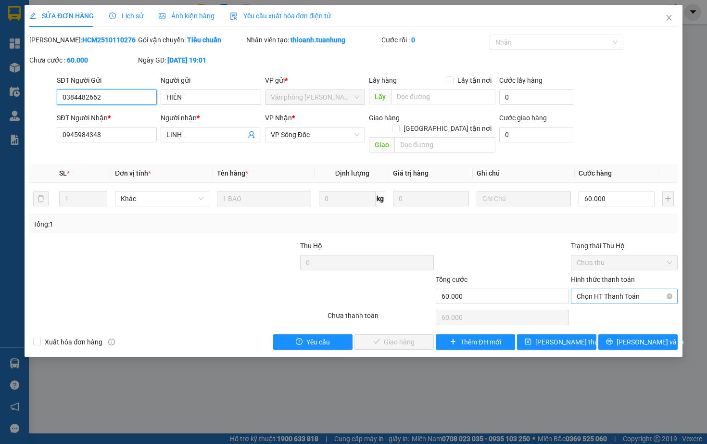
click at [615, 299] on span "Chọn HT Thanh Toán" at bounding box center [624, 296] width 95 height 14
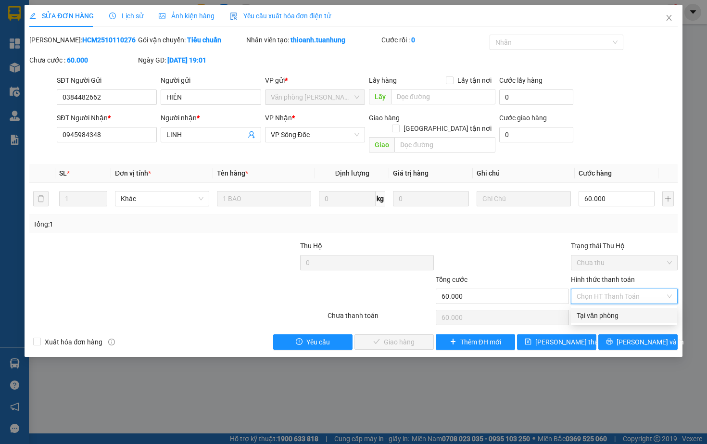
click at [595, 314] on div "Tại văn phòng" at bounding box center [624, 315] width 95 height 11
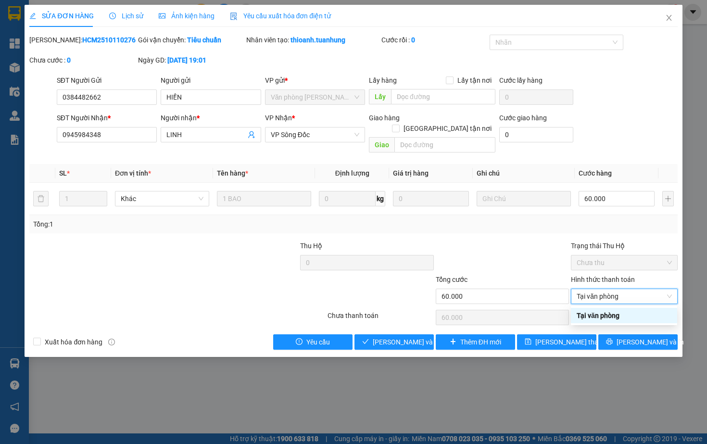
type input "0"
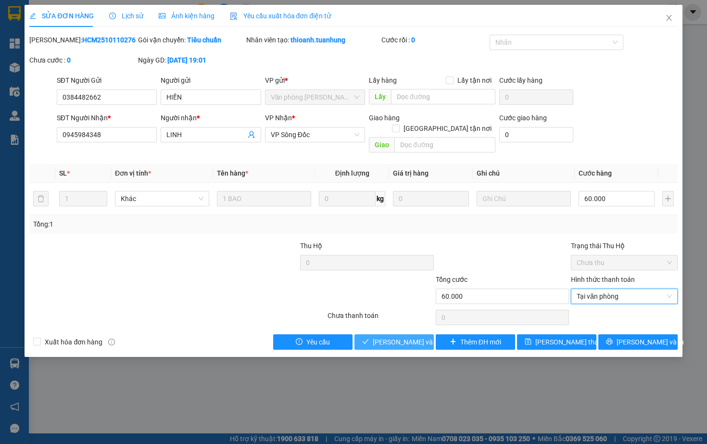
click at [382, 346] on span "[PERSON_NAME] và Giao hàng" at bounding box center [419, 342] width 92 height 11
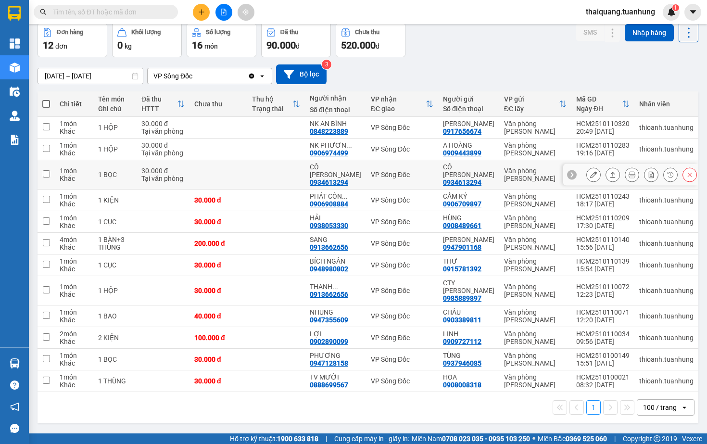
scroll to position [44, 0]
click at [613, 153] on button at bounding box center [612, 149] width 13 height 17
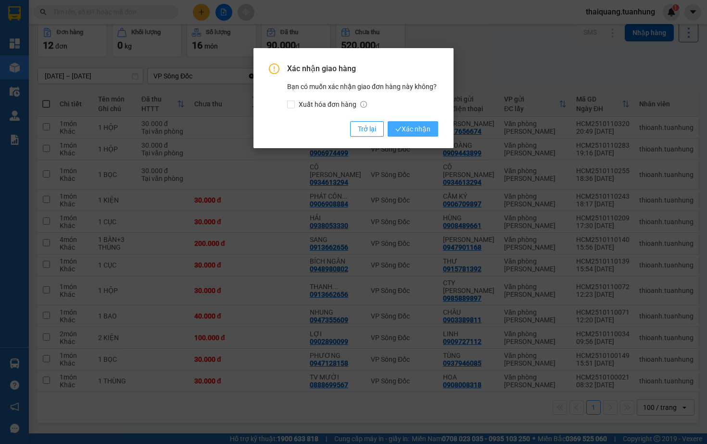
click at [415, 131] on span "Xác nhận" at bounding box center [412, 129] width 35 height 11
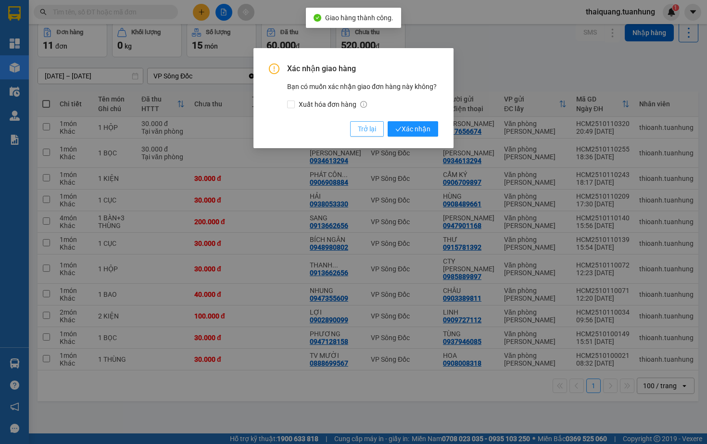
click at [367, 130] on span "Trở lại" at bounding box center [367, 129] width 18 height 11
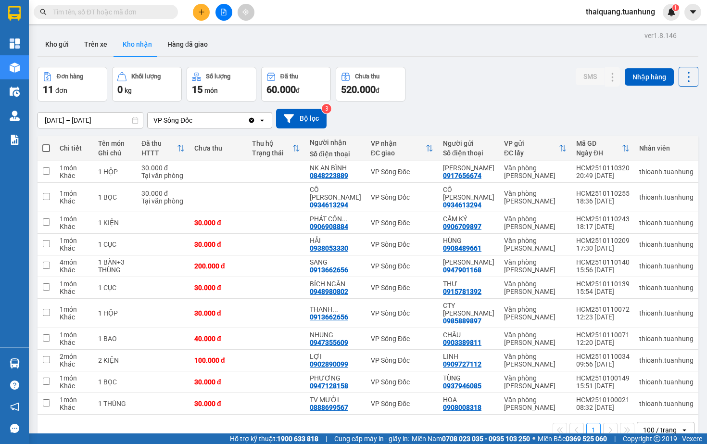
scroll to position [0, 0]
click at [203, 12] on icon "plus" at bounding box center [201, 12] width 5 height 0
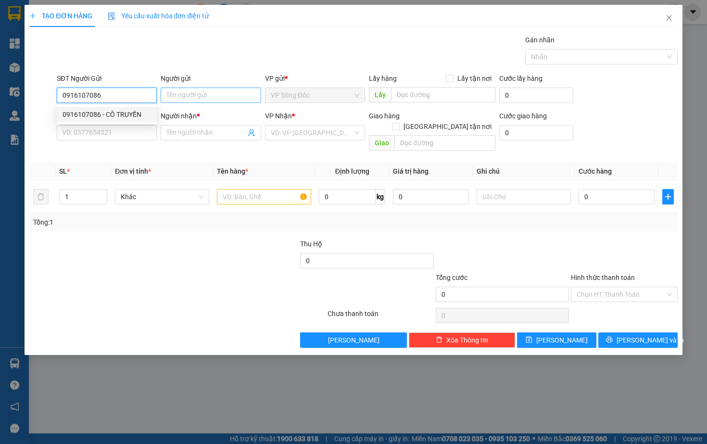
type input "0916107086"
click at [183, 95] on input "Người gửi" at bounding box center [211, 95] width 100 height 15
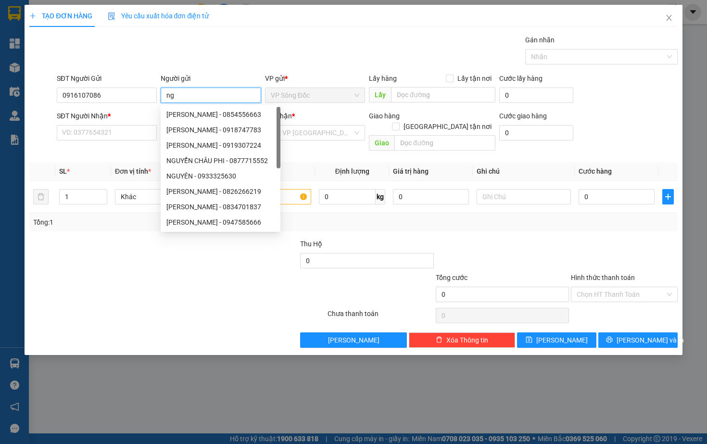
type input "n"
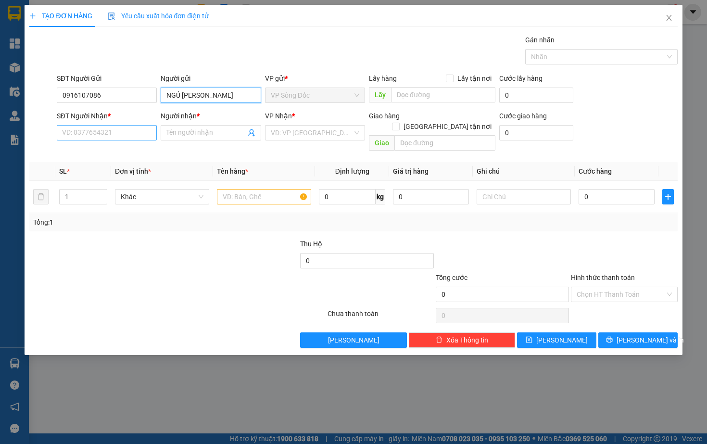
type input "NGỦ [PERSON_NAME]"
click at [88, 135] on input "SĐT Người Nhận *" at bounding box center [107, 132] width 100 height 15
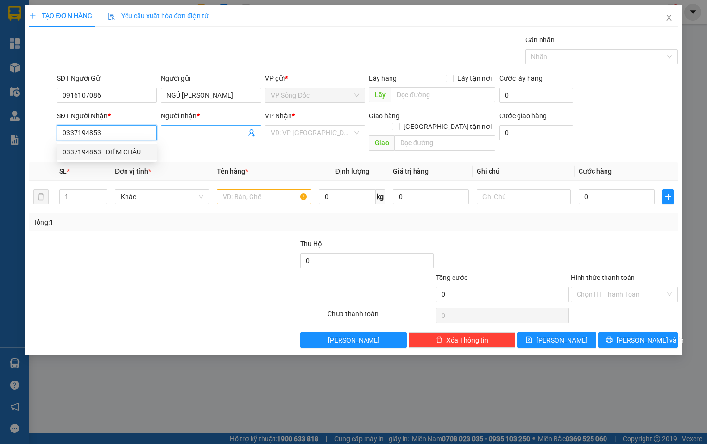
type input "0337194853"
click at [187, 135] on input "Người nhận *" at bounding box center [205, 132] width 79 height 11
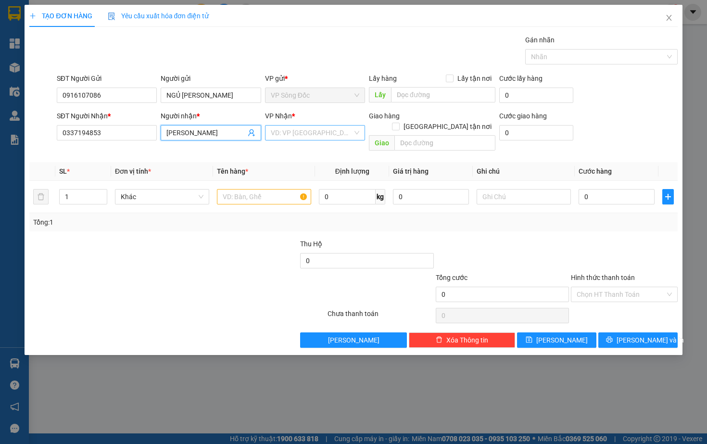
type input "[PERSON_NAME]"
click at [319, 135] on input "search" at bounding box center [312, 133] width 82 height 14
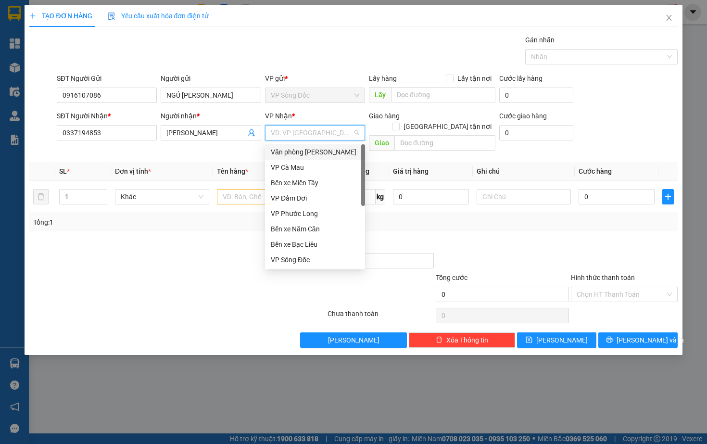
click at [319, 158] on div "Văn phòng [PERSON_NAME]" at bounding box center [315, 151] width 100 height 15
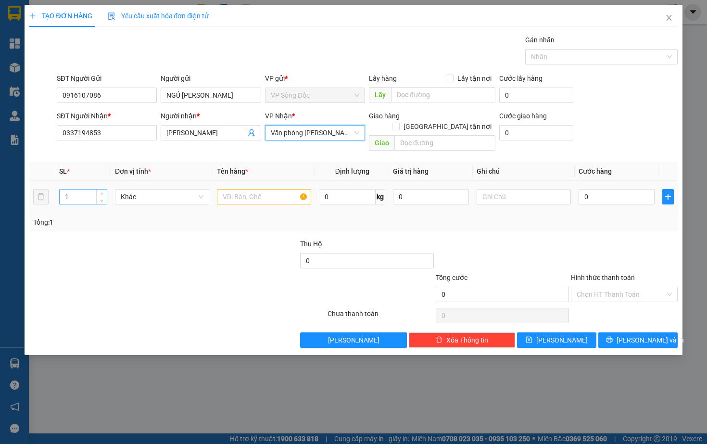
click at [79, 189] on input "1" at bounding box center [83, 196] width 47 height 14
type input "3"
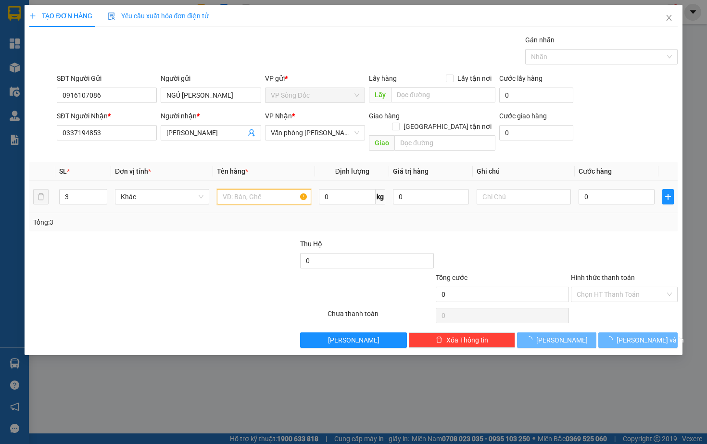
click at [260, 189] on input "text" at bounding box center [264, 196] width 94 height 15
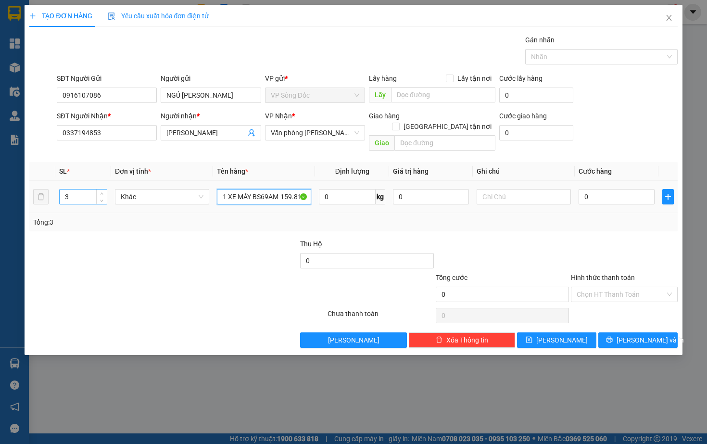
type input "1 XE MÁY BS69AM-159.81 + 1 KHOÁ + 1 CAVET + 1 GIỎ"
click at [71, 190] on input "3" at bounding box center [83, 196] width 47 height 14
type input "4"
click at [634, 189] on input "0" at bounding box center [617, 196] width 76 height 15
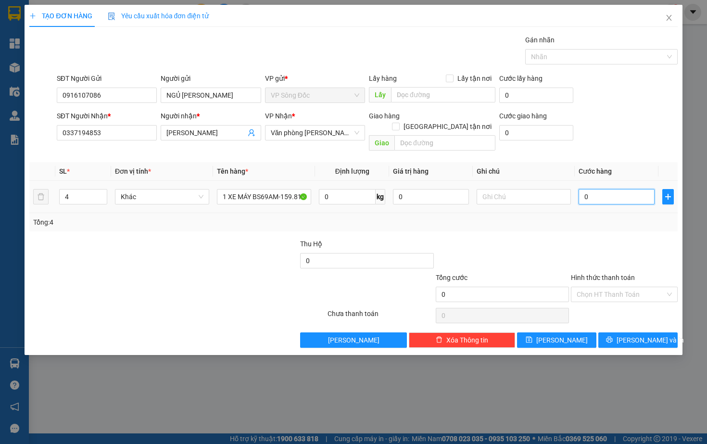
click at [634, 189] on input "0" at bounding box center [617, 196] width 76 height 15
type input "3"
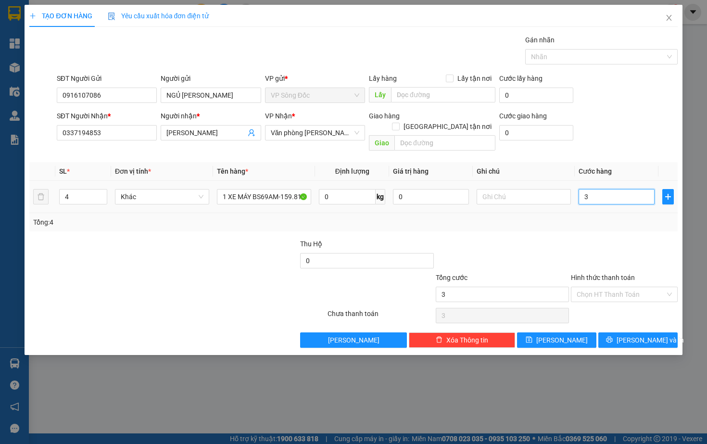
type input "38"
type input "380"
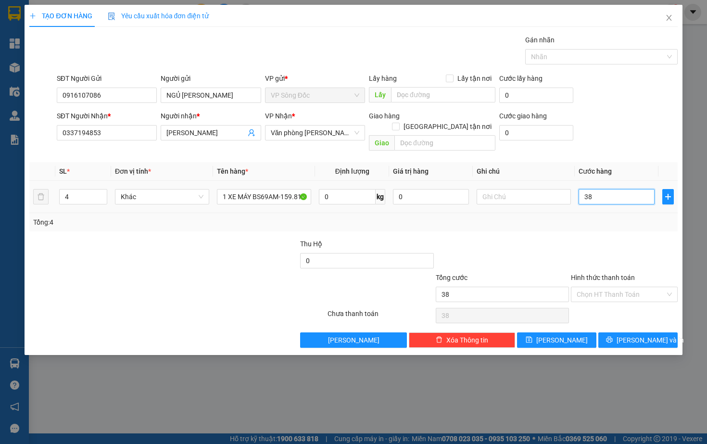
type input "380"
type input "3.800"
type input "38.000"
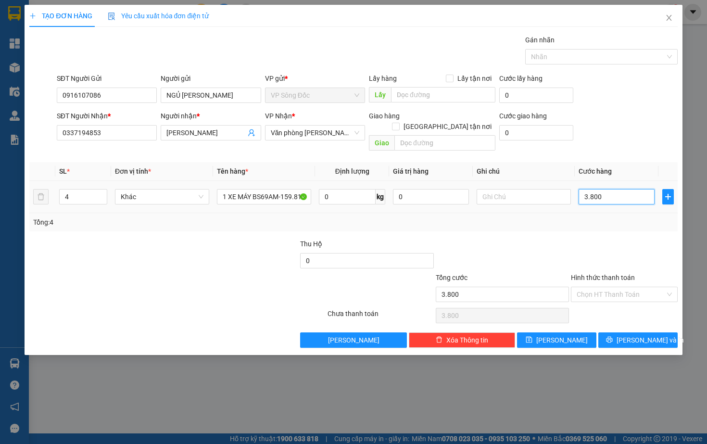
type input "38.000"
type input "380.000"
click at [605, 287] on input "Hình thức thanh toán" at bounding box center [621, 294] width 88 height 14
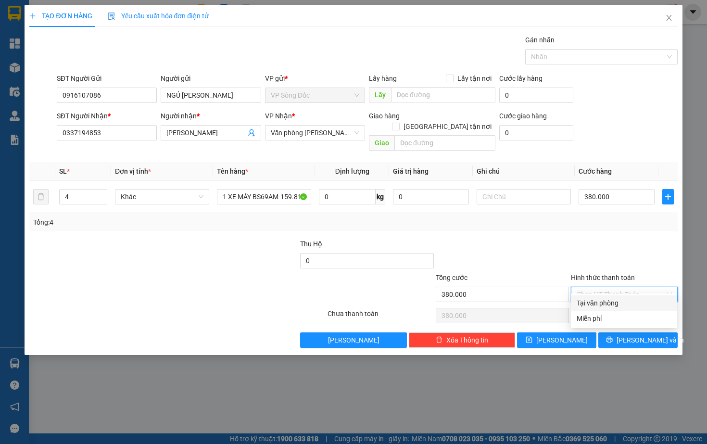
click at [604, 303] on div "Tại văn phòng" at bounding box center [624, 303] width 95 height 11
type input "0"
click at [577, 332] on button "[PERSON_NAME]" at bounding box center [556, 339] width 79 height 15
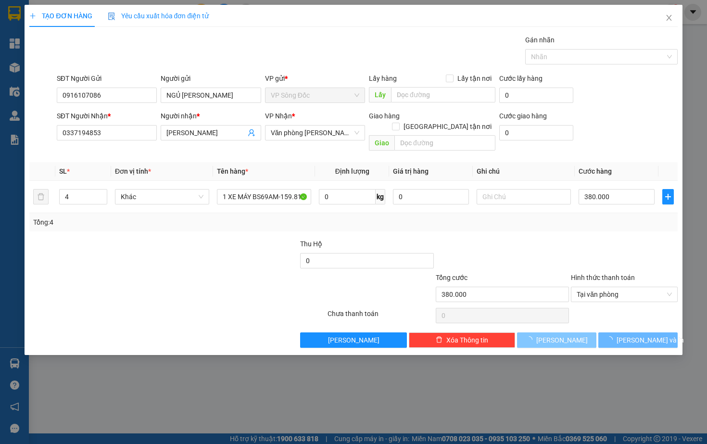
type input "1"
type input "0"
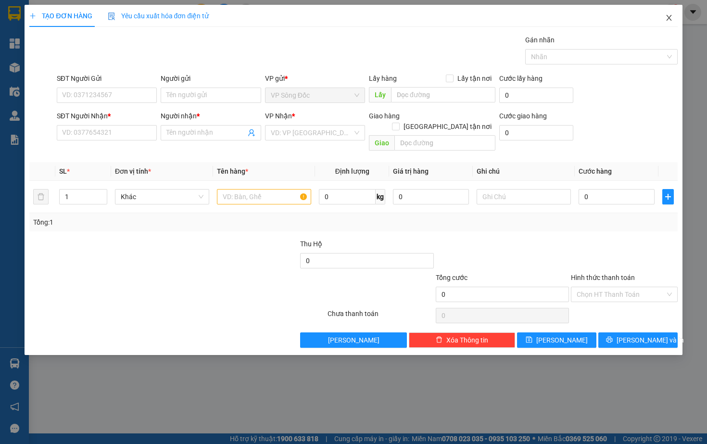
click at [669, 19] on icon "close" at bounding box center [668, 18] width 5 height 6
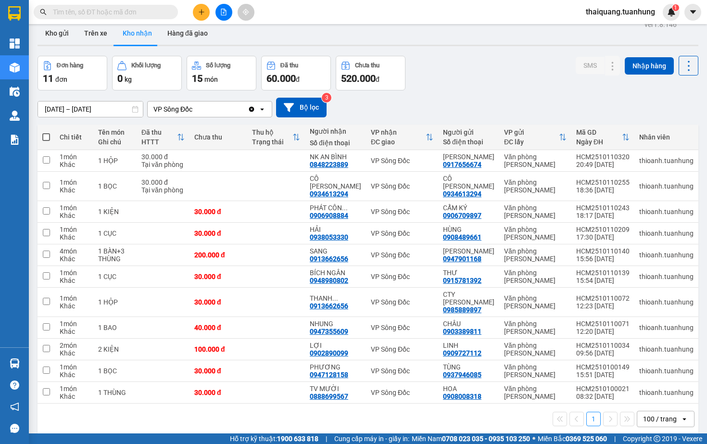
scroll to position [14, 0]
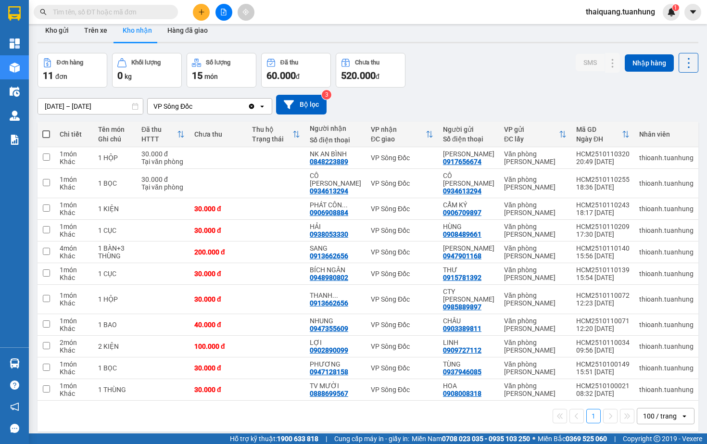
click at [452, 82] on div "Đơn hàng 11 đơn Khối lượng 0 kg Số lượng 15 món Đã thu 60.000 đ Chưa thu 520.00…" at bounding box center [368, 70] width 661 height 35
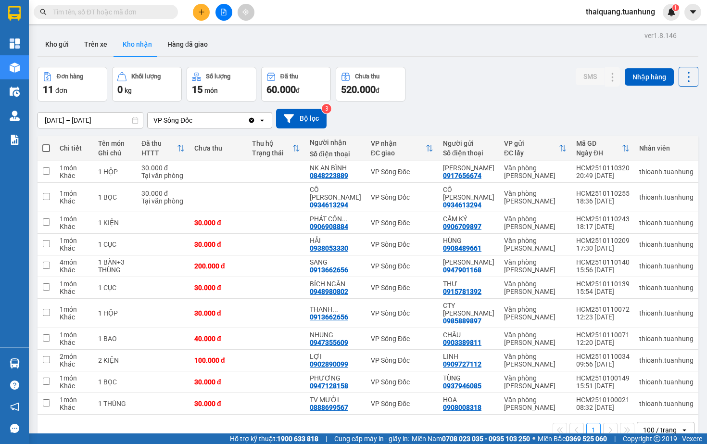
scroll to position [0, 0]
click at [56, 49] on button "Kho gửi" at bounding box center [57, 44] width 39 height 23
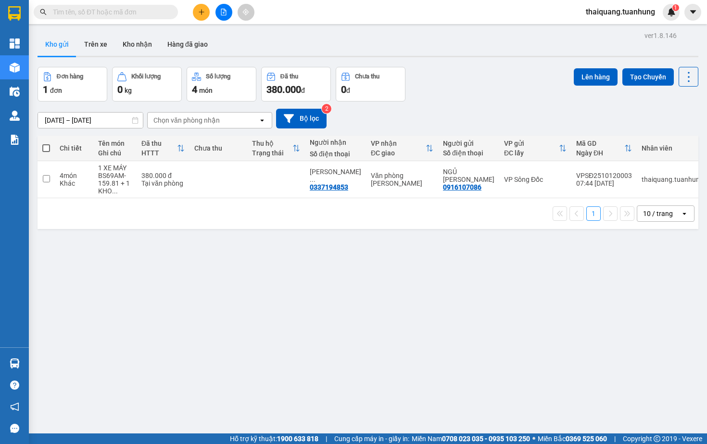
click at [454, 86] on div "Đơn hàng 1 đơn Khối lượng 0 kg Số lượng 4 món Đã thu 380.000 đ Chưa thu 0 đ Lên…" at bounding box center [368, 84] width 661 height 35
click at [622, 180] on icon at bounding box center [622, 179] width 7 height 7
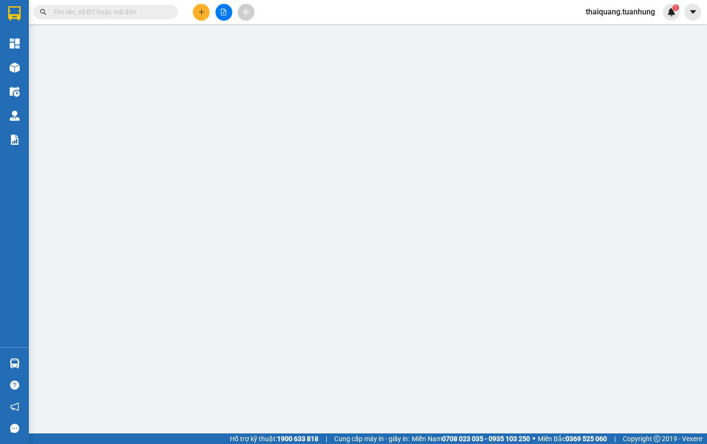
type input "0916107086"
type input "NGỦ [PERSON_NAME]"
type input "0337194853"
type input "[PERSON_NAME]"
type input "380.000"
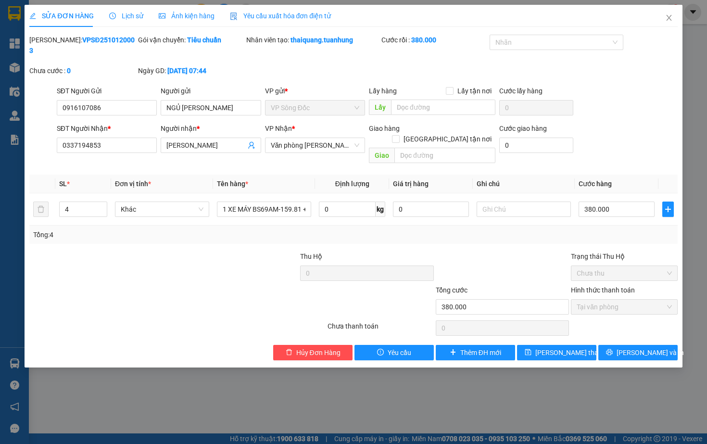
click at [152, 296] on div at bounding box center [122, 302] width 189 height 34
click at [671, 17] on icon "close" at bounding box center [669, 18] width 8 height 8
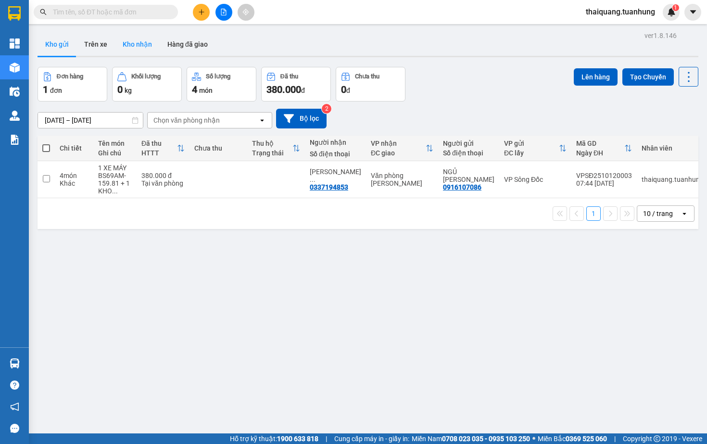
click at [126, 48] on button "Kho nhận" at bounding box center [137, 44] width 45 height 23
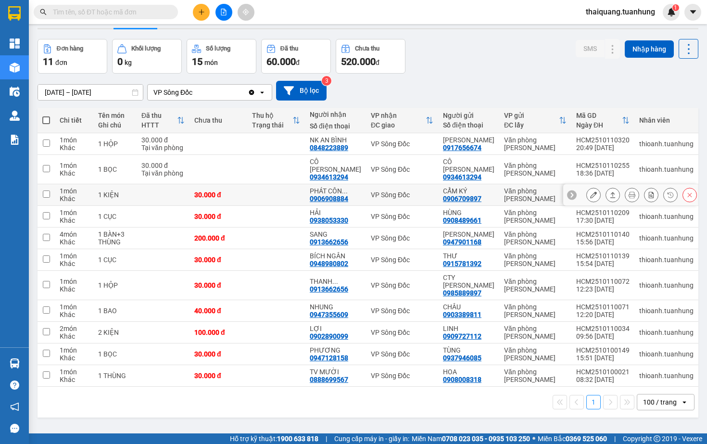
scroll to position [28, 0]
click at [591, 191] on icon at bounding box center [593, 194] width 7 height 7
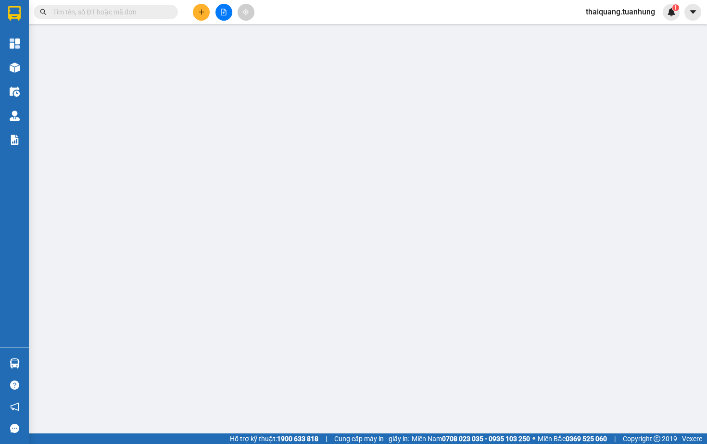
type input "0906709897"
type input "CẨM KÝ"
type input "0906908884"
type input "PHÁT CÔNG THÀNH"
type input "30.000"
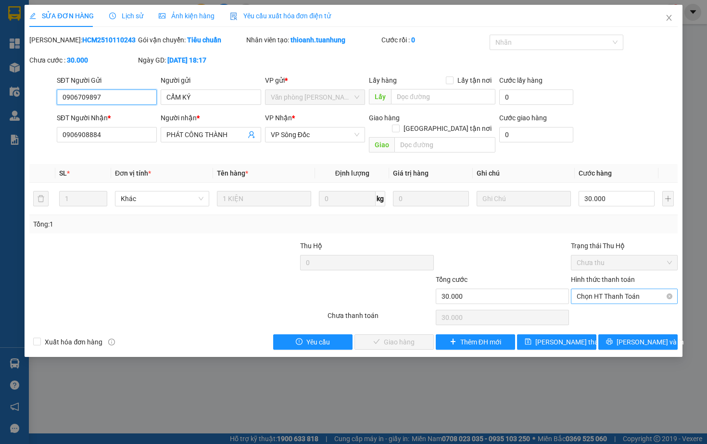
click at [620, 294] on span "Chọn HT Thanh Toán" at bounding box center [624, 296] width 95 height 14
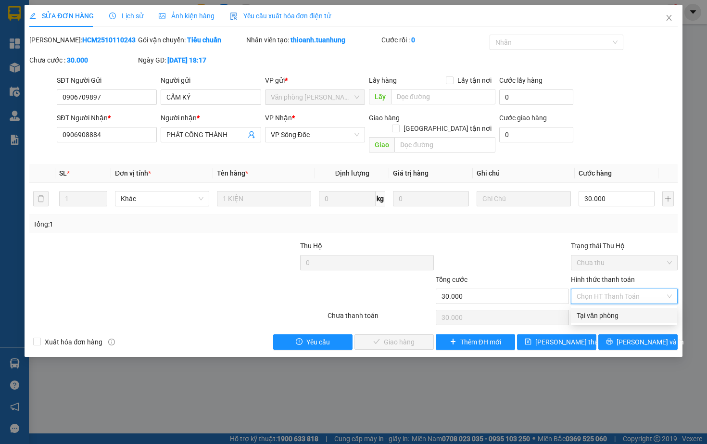
click at [595, 313] on div "Tại văn phòng" at bounding box center [624, 315] width 95 height 11
type input "0"
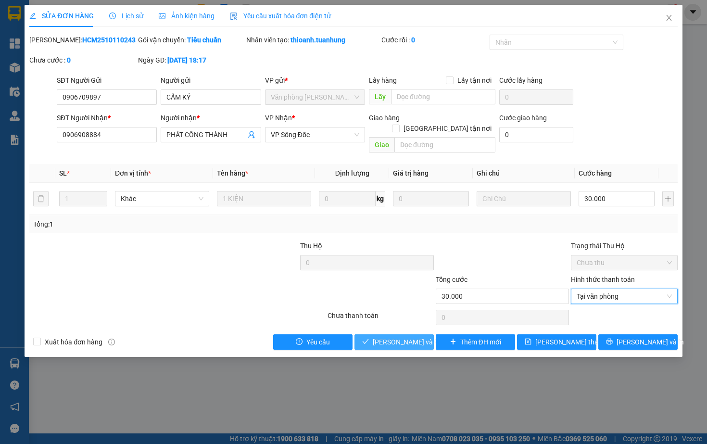
click at [368, 341] on icon "check" at bounding box center [365, 341] width 7 height 7
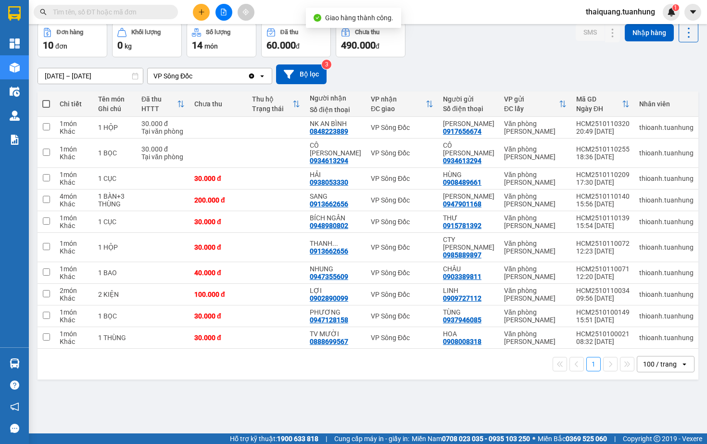
scroll to position [44, 0]
click at [594, 218] on icon at bounding box center [593, 221] width 7 height 7
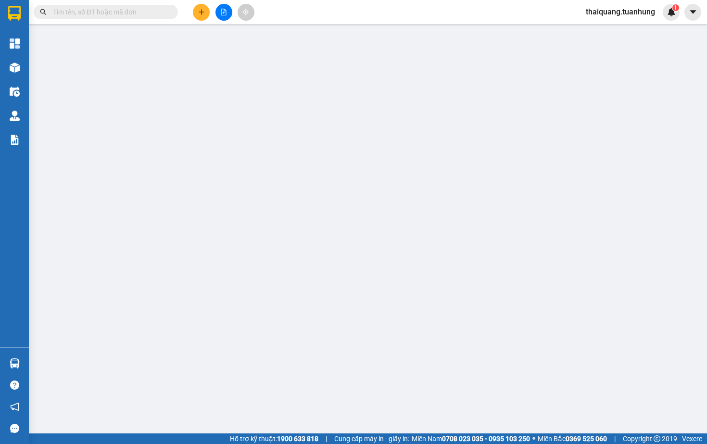
type input "0915781392"
type input "THƯ"
type input "0948980802"
type input "BÍCH NGÂN"
type input "30.000"
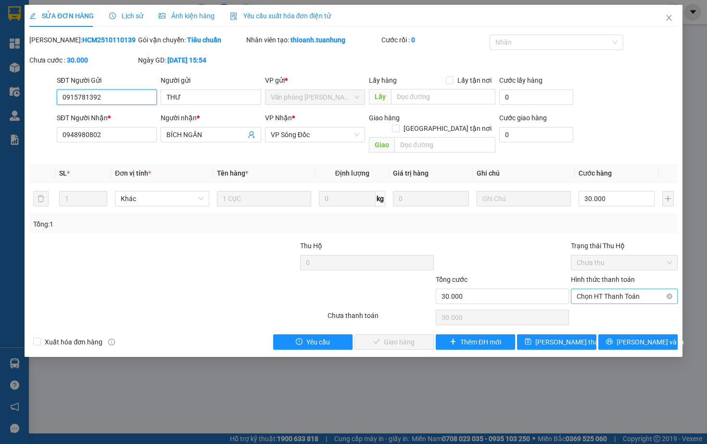
click at [600, 295] on span "Chọn HT Thanh Toán" at bounding box center [624, 296] width 95 height 14
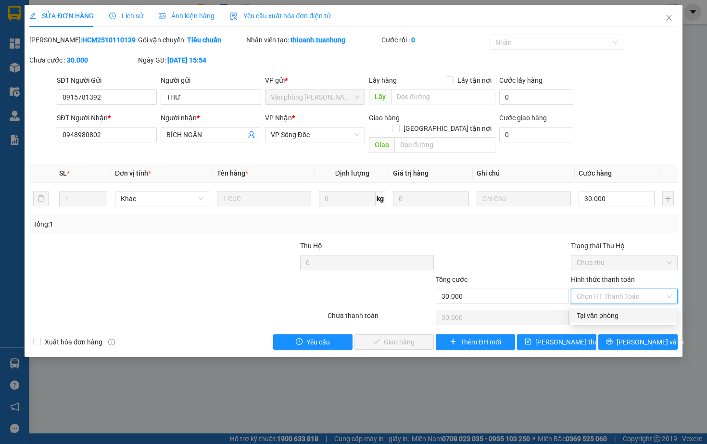
click at [588, 314] on div "Tại văn phòng" at bounding box center [624, 315] width 95 height 11
type input "0"
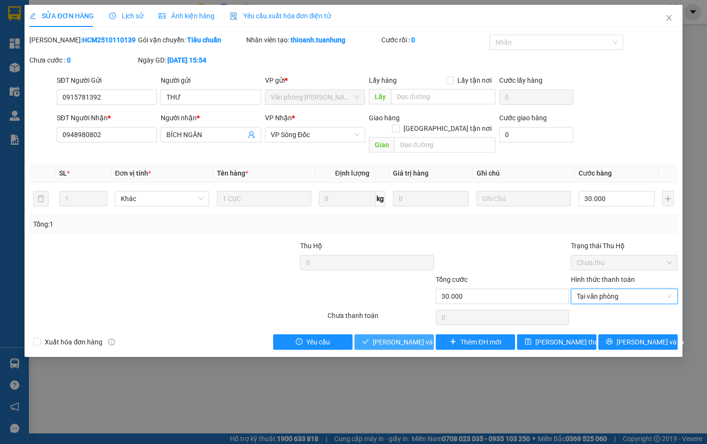
click at [411, 345] on span "[PERSON_NAME] và Giao hàng" at bounding box center [419, 342] width 92 height 11
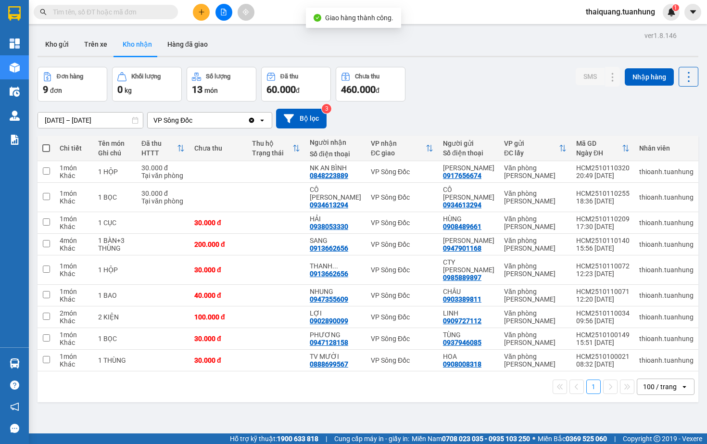
click at [486, 81] on div "Đơn hàng 9 đơn Khối lượng 0 kg Số lượng 13 món Đã thu 60.000 đ Chưa thu 460.000…" at bounding box center [368, 84] width 661 height 35
click at [478, 99] on div "Đơn hàng 9 đơn Khối lượng 0 kg Số lượng 13 món Đã thu 60.000 đ Chưa thu 460.000…" at bounding box center [368, 84] width 661 height 35
click at [169, 49] on button "Hàng đã giao" at bounding box center [188, 44] width 56 height 23
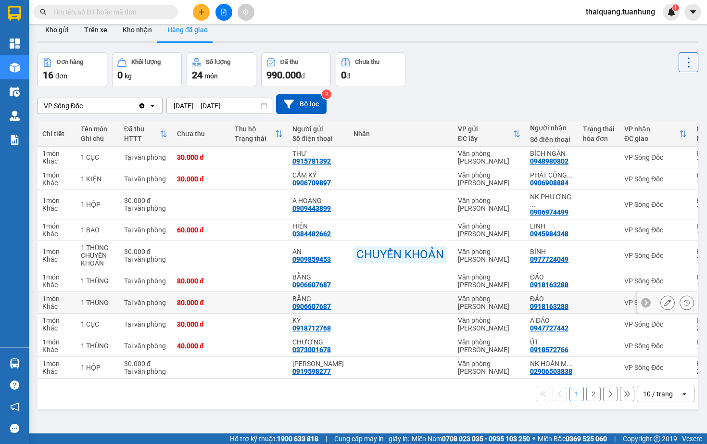
scroll to position [16, 0]
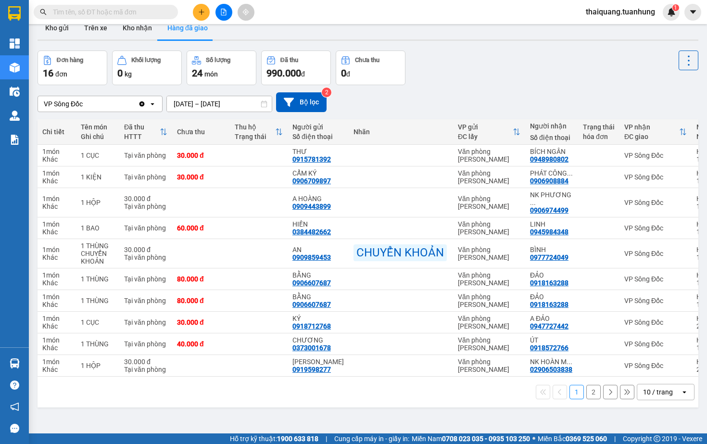
click at [675, 396] on div "10 / trang" at bounding box center [658, 391] width 43 height 15
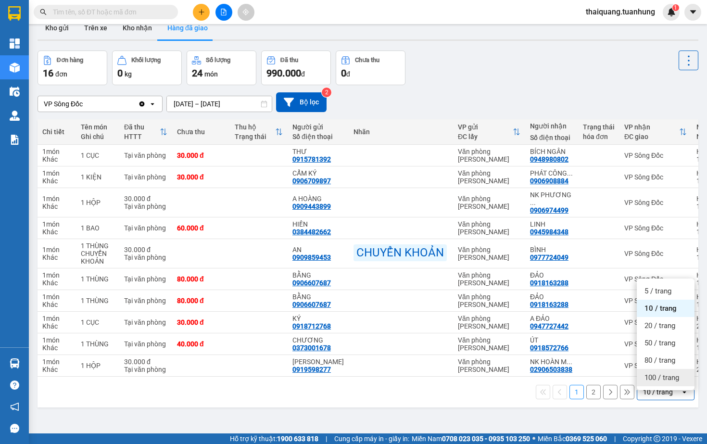
click at [663, 374] on span "100 / trang" at bounding box center [661, 378] width 35 height 10
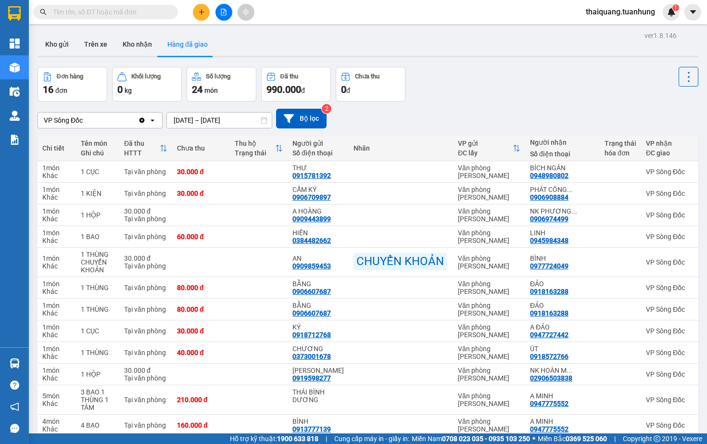
scroll to position [0, 0]
click at [131, 50] on button "Kho nhận" at bounding box center [137, 44] width 45 height 23
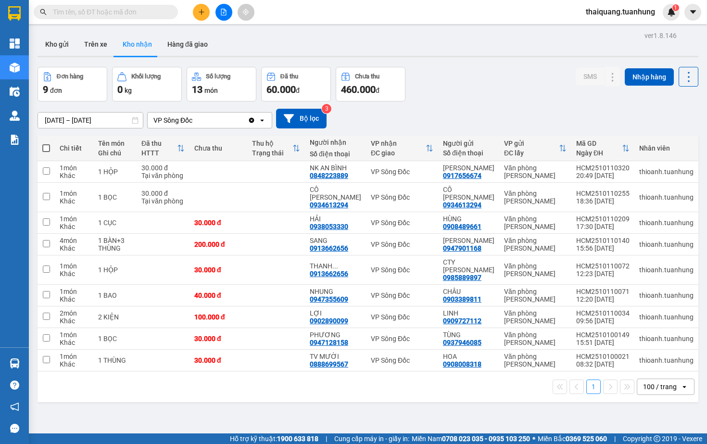
click at [496, 50] on div "Kho gửi Trên xe Kho nhận Hàng đã giao" at bounding box center [368, 45] width 661 height 25
click at [489, 64] on div "ver 1.8.146 Kho gửi Trên xe Kho nhận Hàng đã giao Đơn hàng 9 đơn Khối lượng 0 k…" at bounding box center [368, 251] width 668 height 444
